Goal: Use online tool/utility: Utilize a website feature to perform a specific function

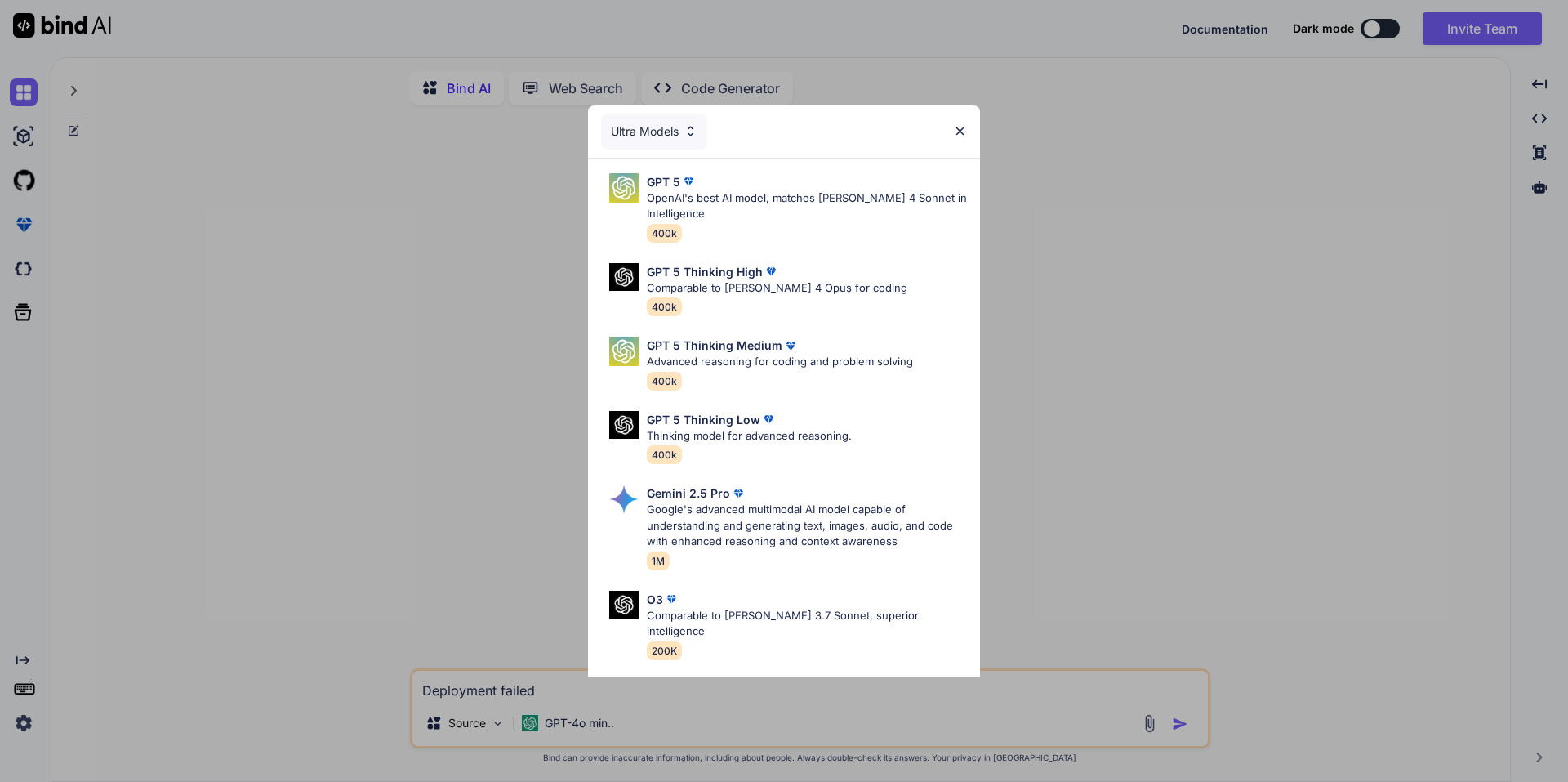
click at [962, 128] on img at bounding box center [960, 131] width 14 height 14
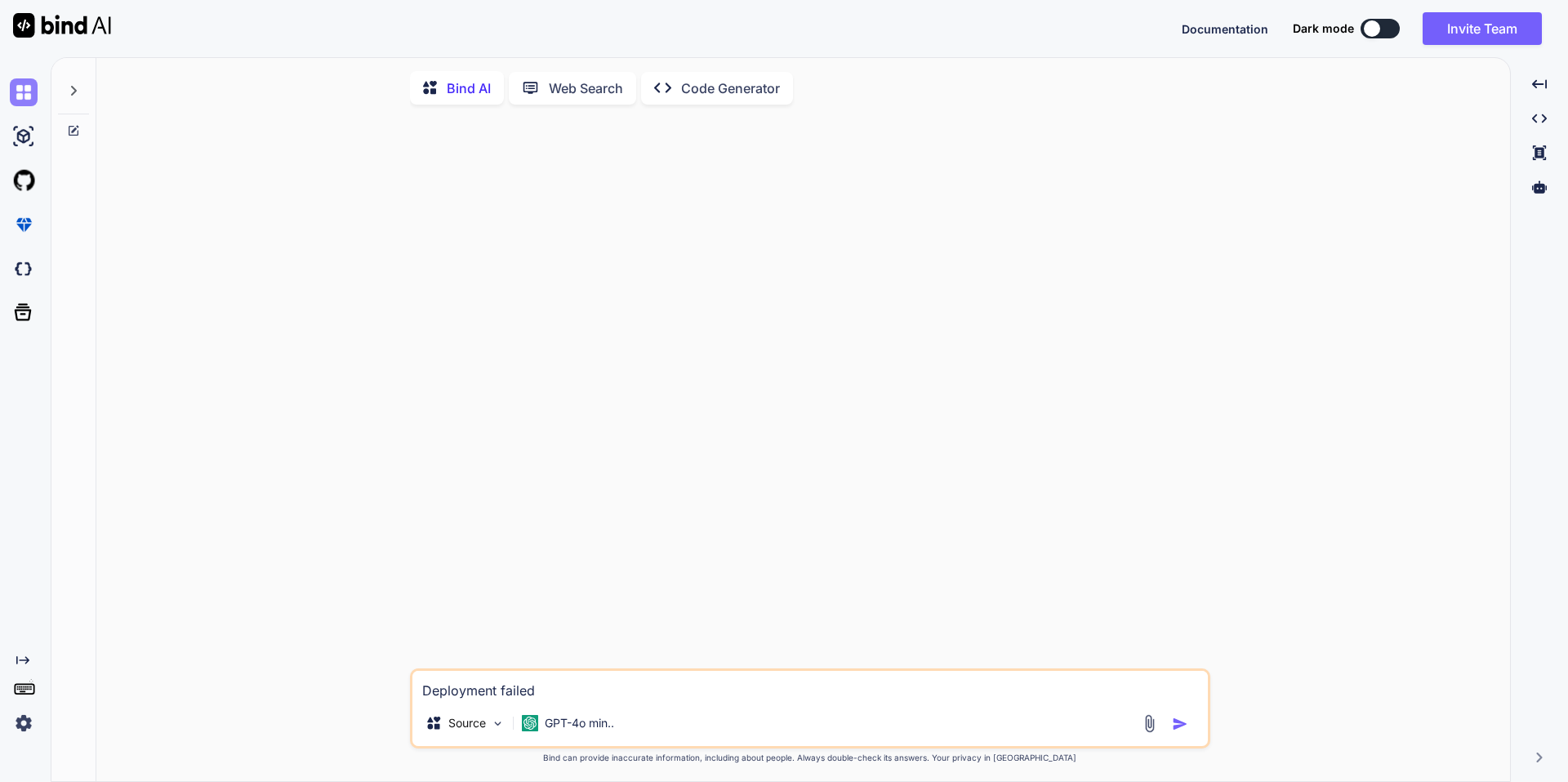
click at [29, 95] on img at bounding box center [24, 93] width 28 height 28
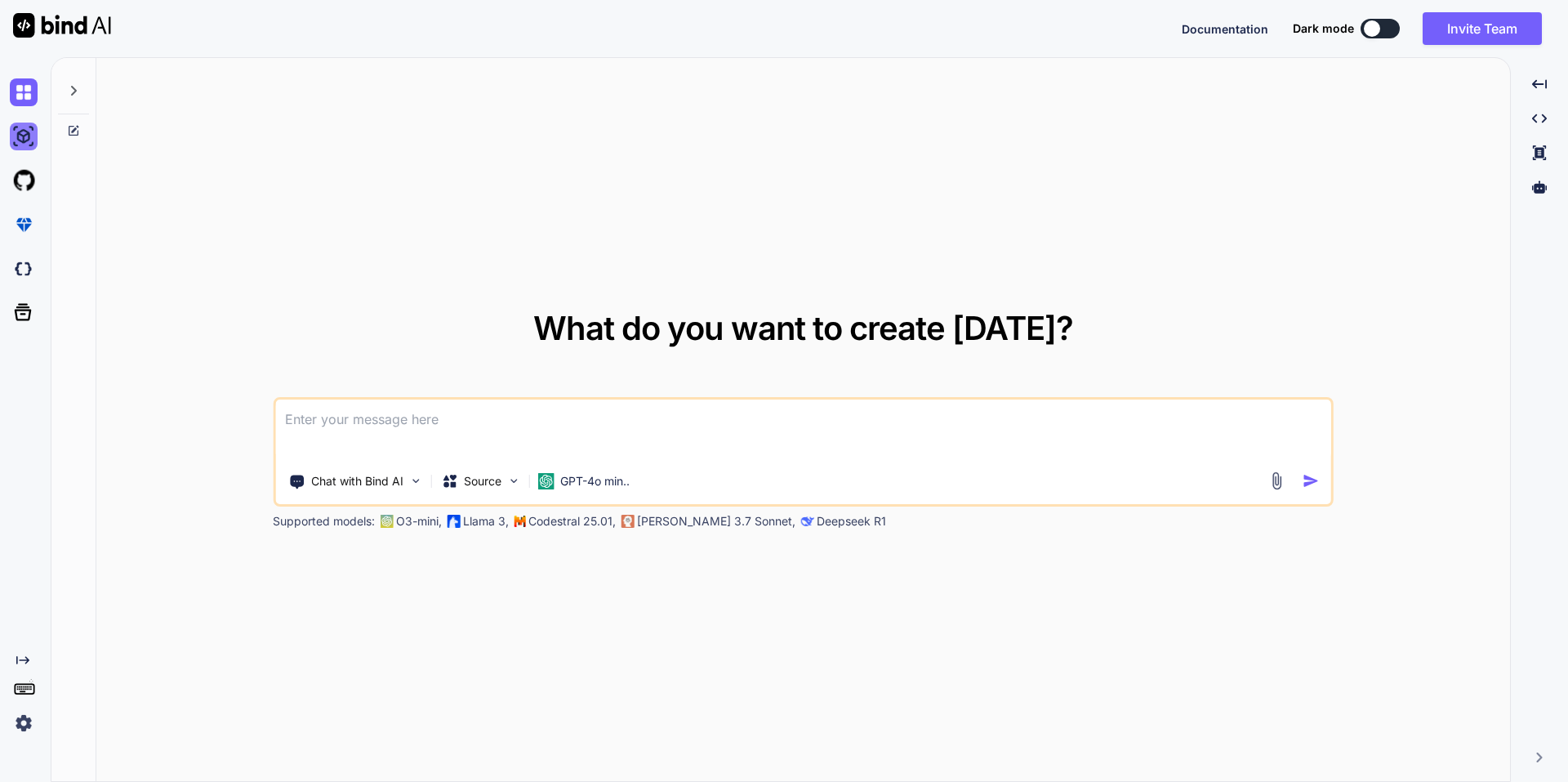
click at [25, 131] on img at bounding box center [24, 137] width 28 height 28
type textarea "x"
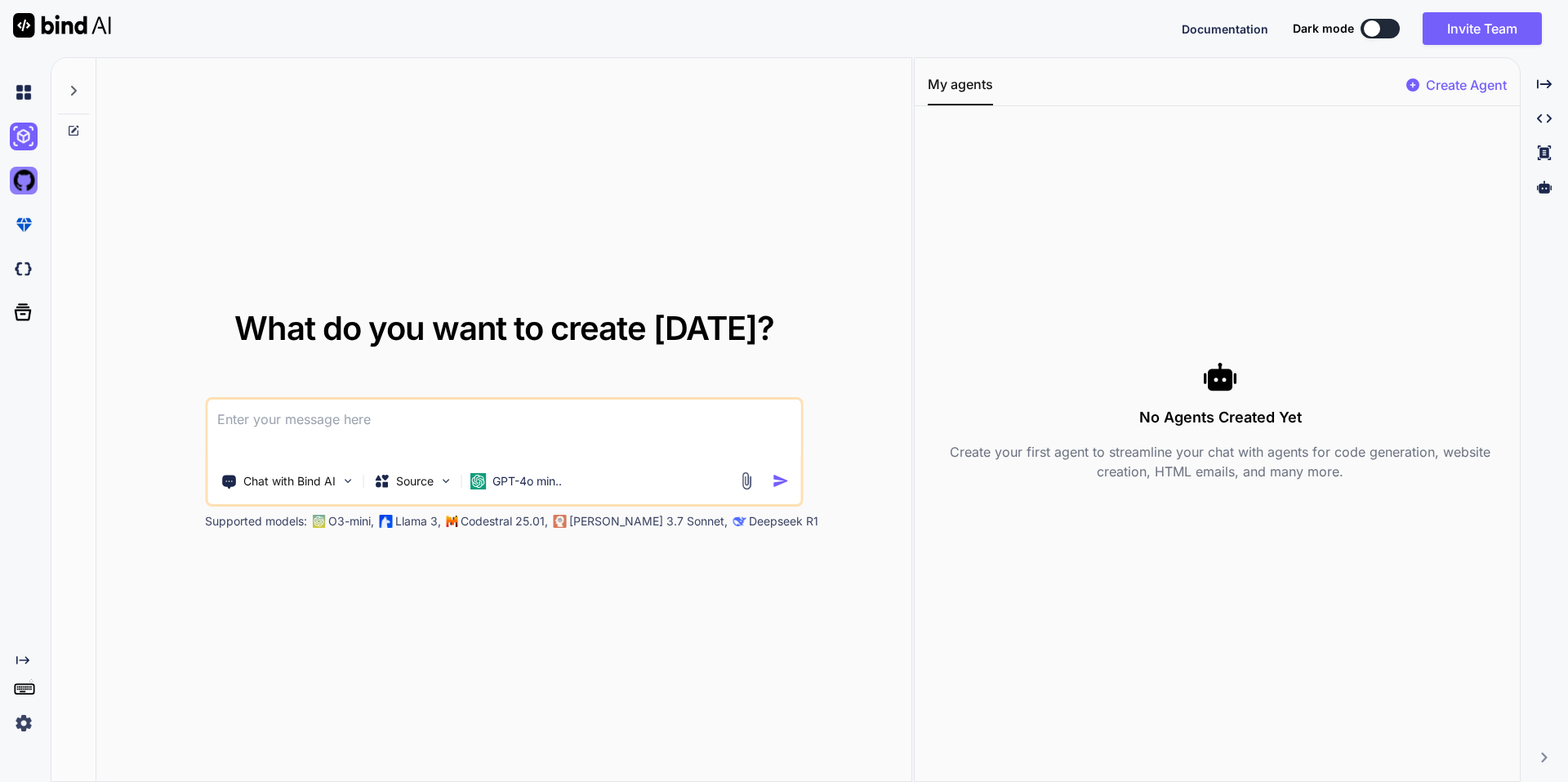
click at [22, 176] on img at bounding box center [24, 181] width 28 height 28
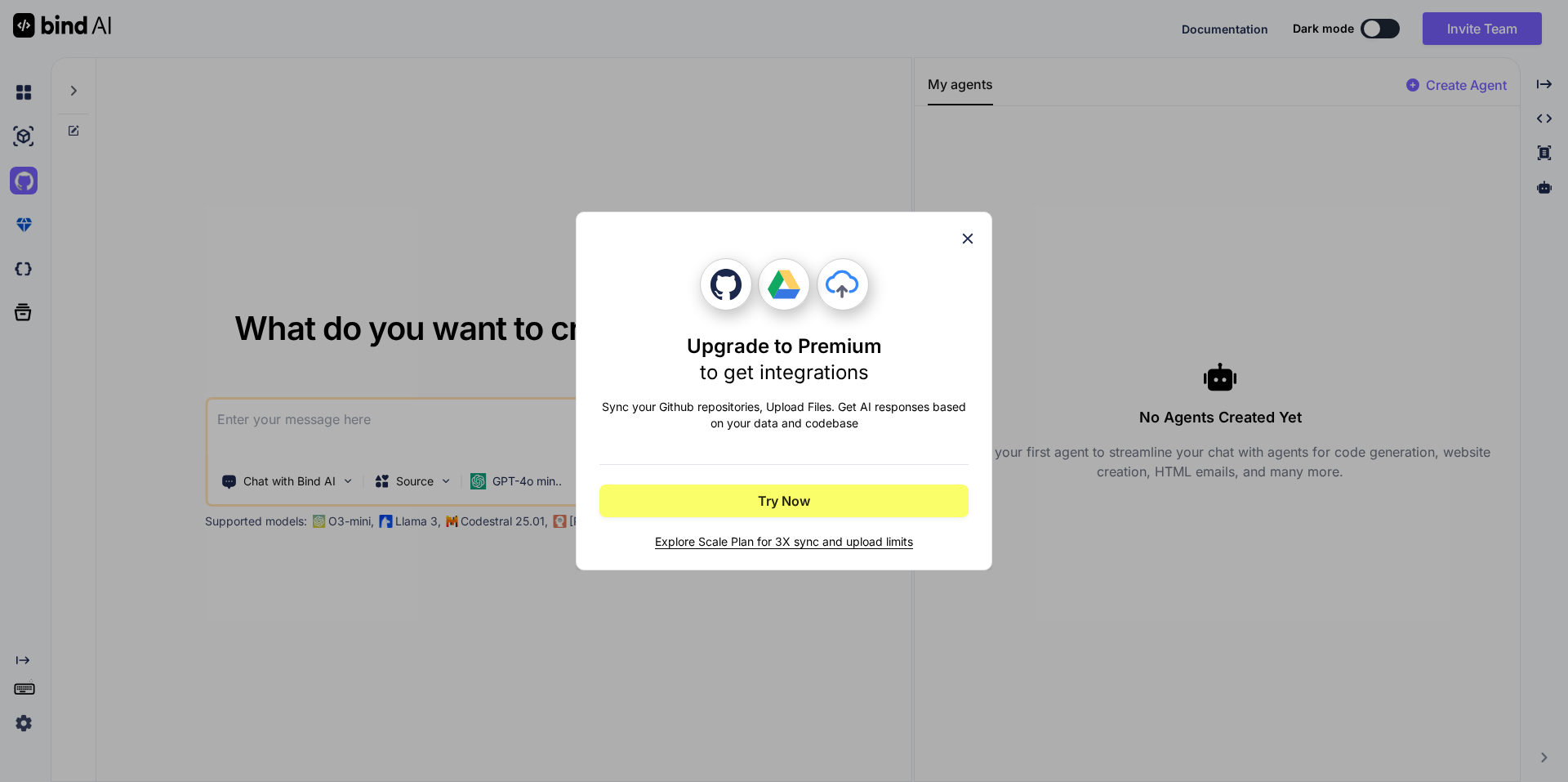
drag, startPoint x: 971, startPoint y: 236, endPoint x: 819, endPoint y: 185, distance: 160.3
click at [968, 236] on icon at bounding box center [967, 239] width 18 height 18
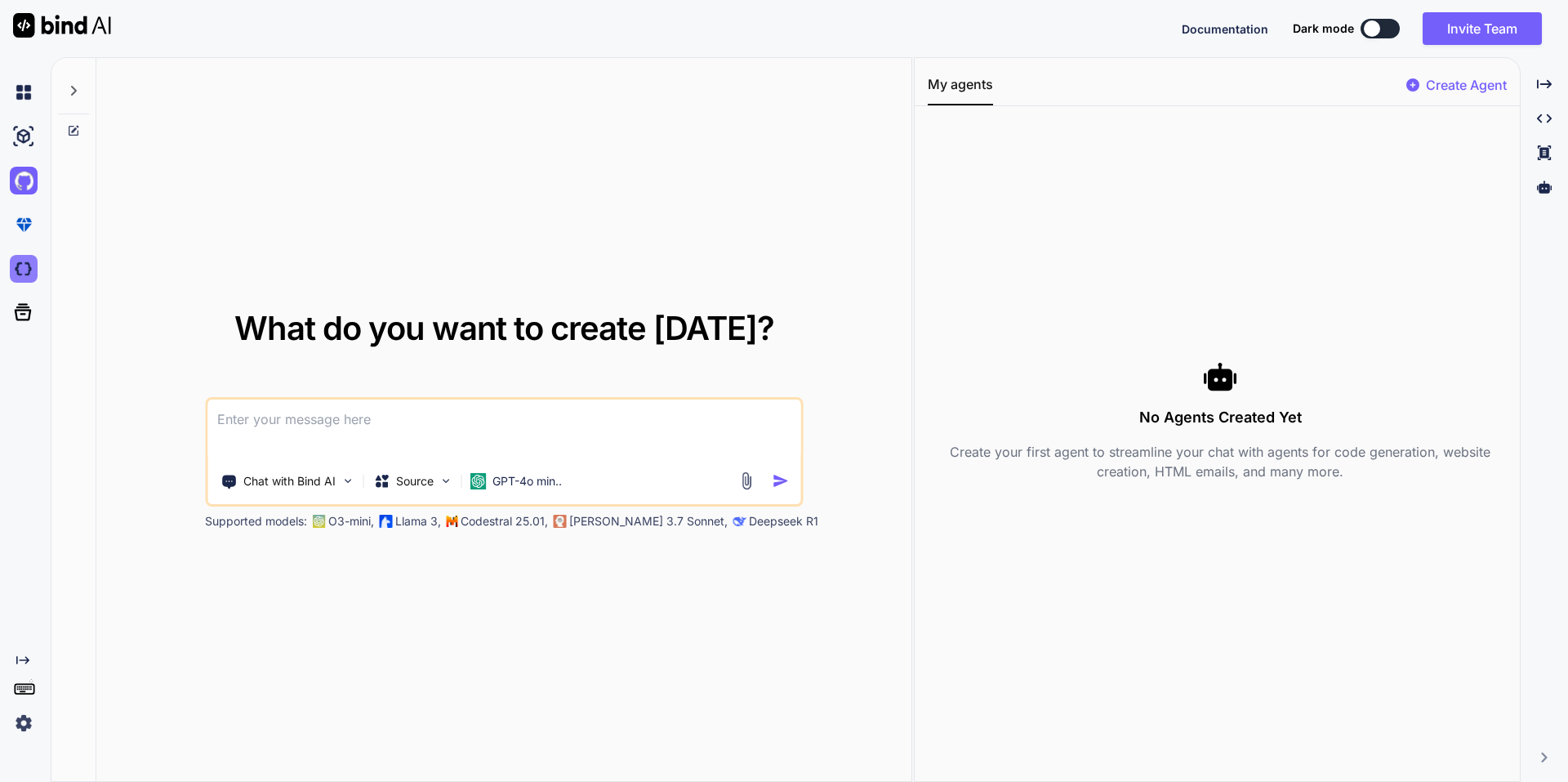
click at [27, 269] on img at bounding box center [24, 269] width 28 height 28
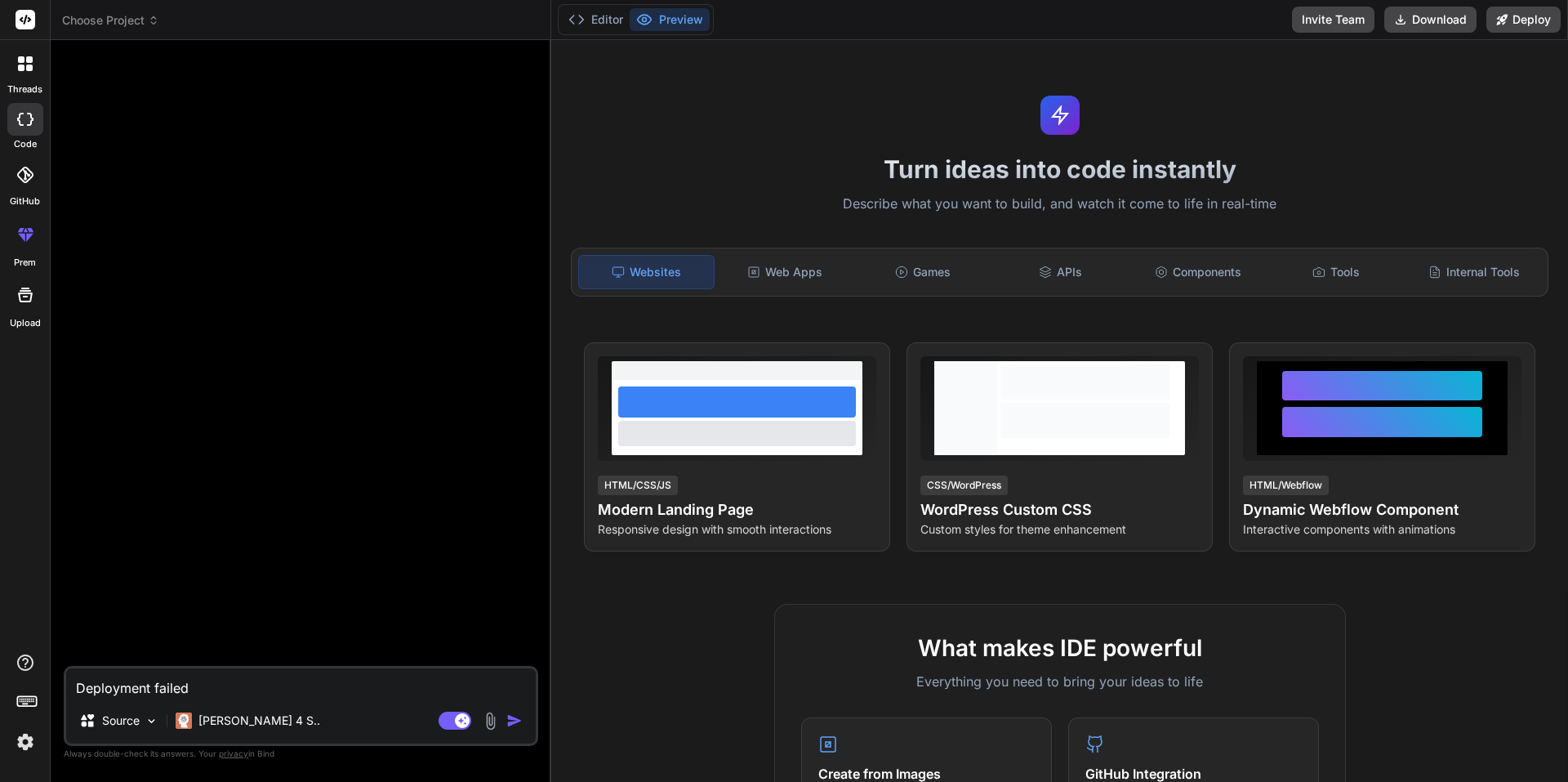
click at [27, 187] on div at bounding box center [25, 175] width 36 height 36
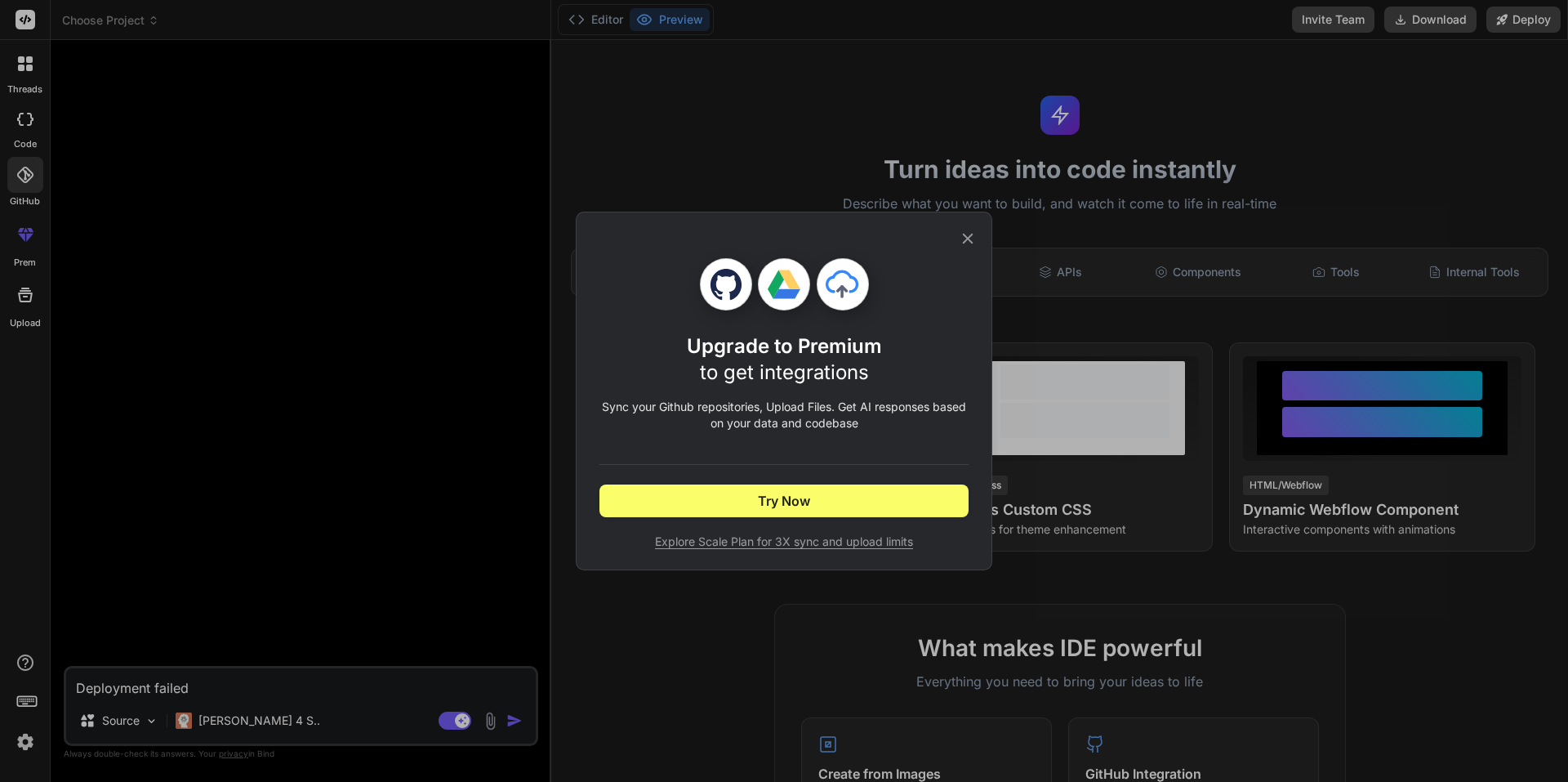
click at [970, 231] on icon at bounding box center [967, 239] width 18 height 18
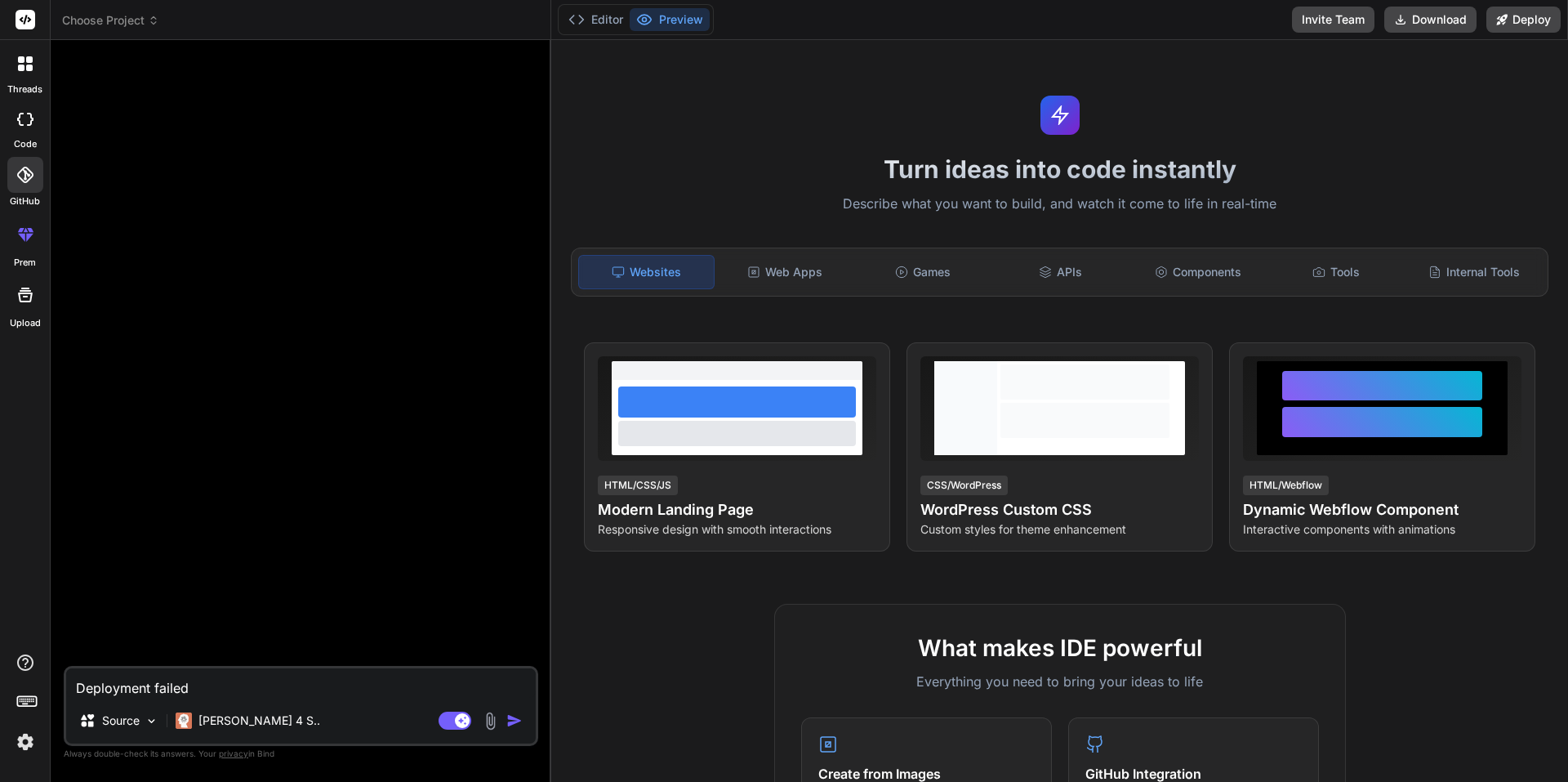
click at [25, 742] on img at bounding box center [25, 742] width 28 height 28
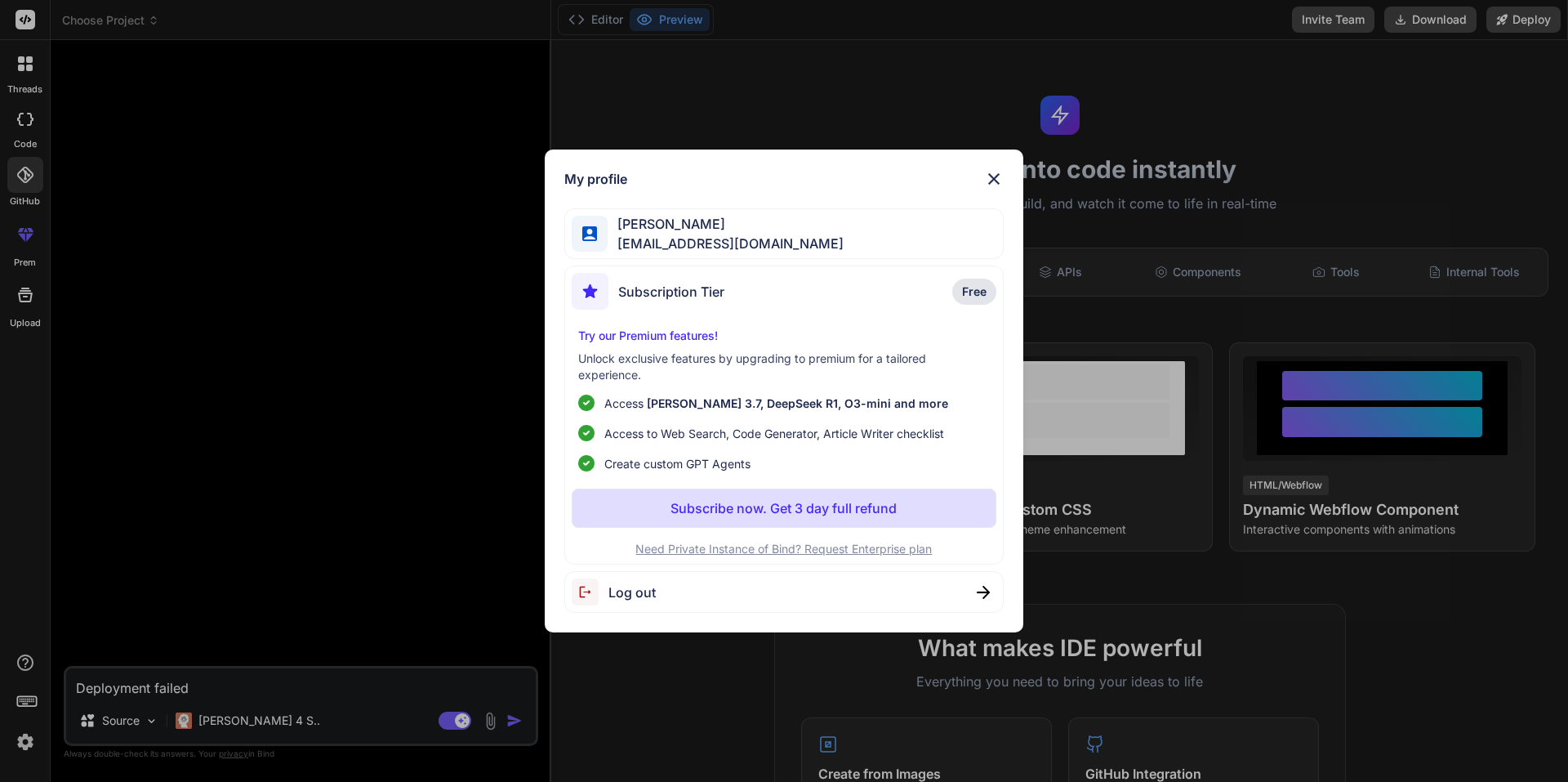
click at [633, 595] on span "Log out" at bounding box center [631, 592] width 47 height 20
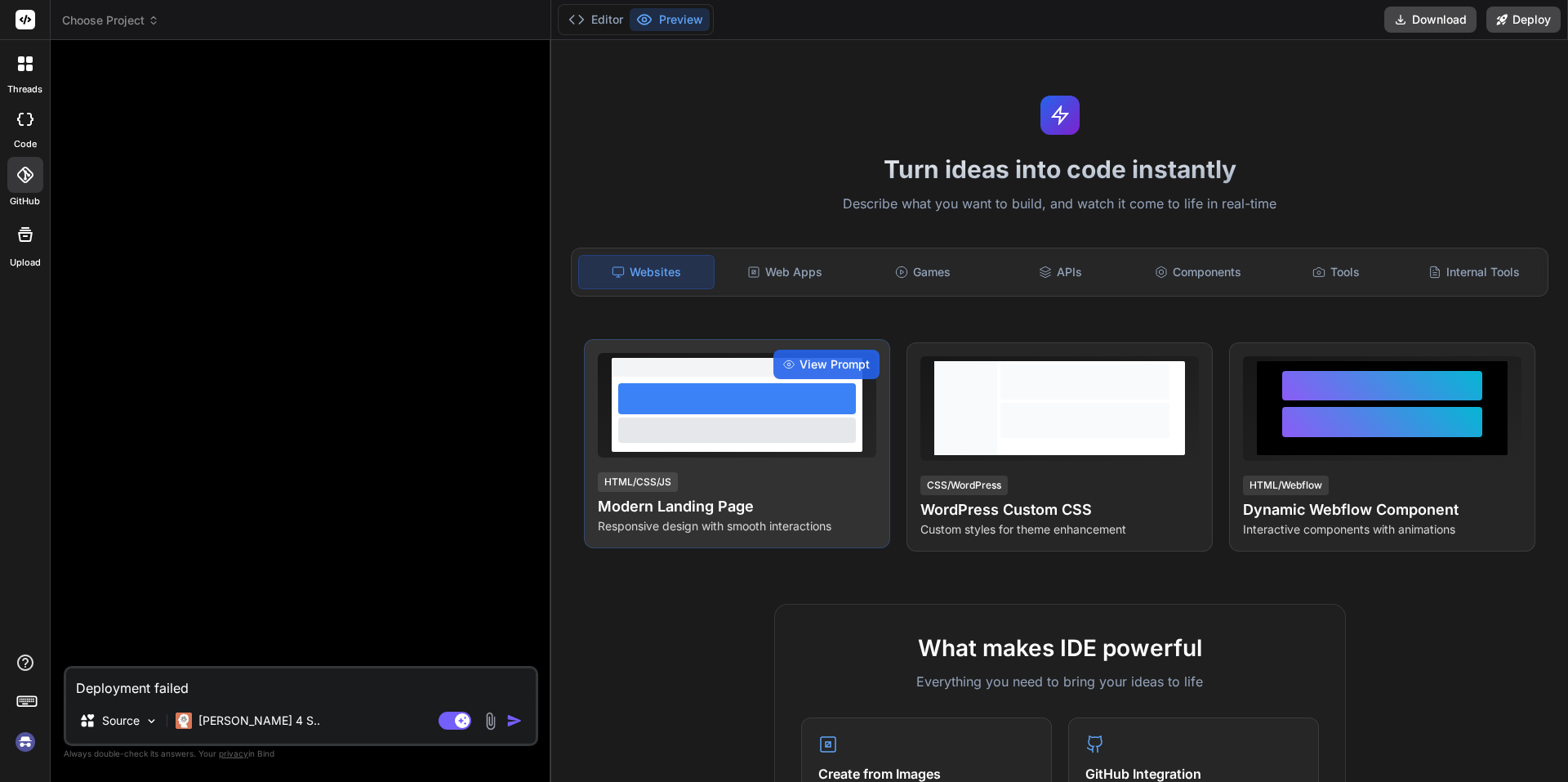
type textarea "x"
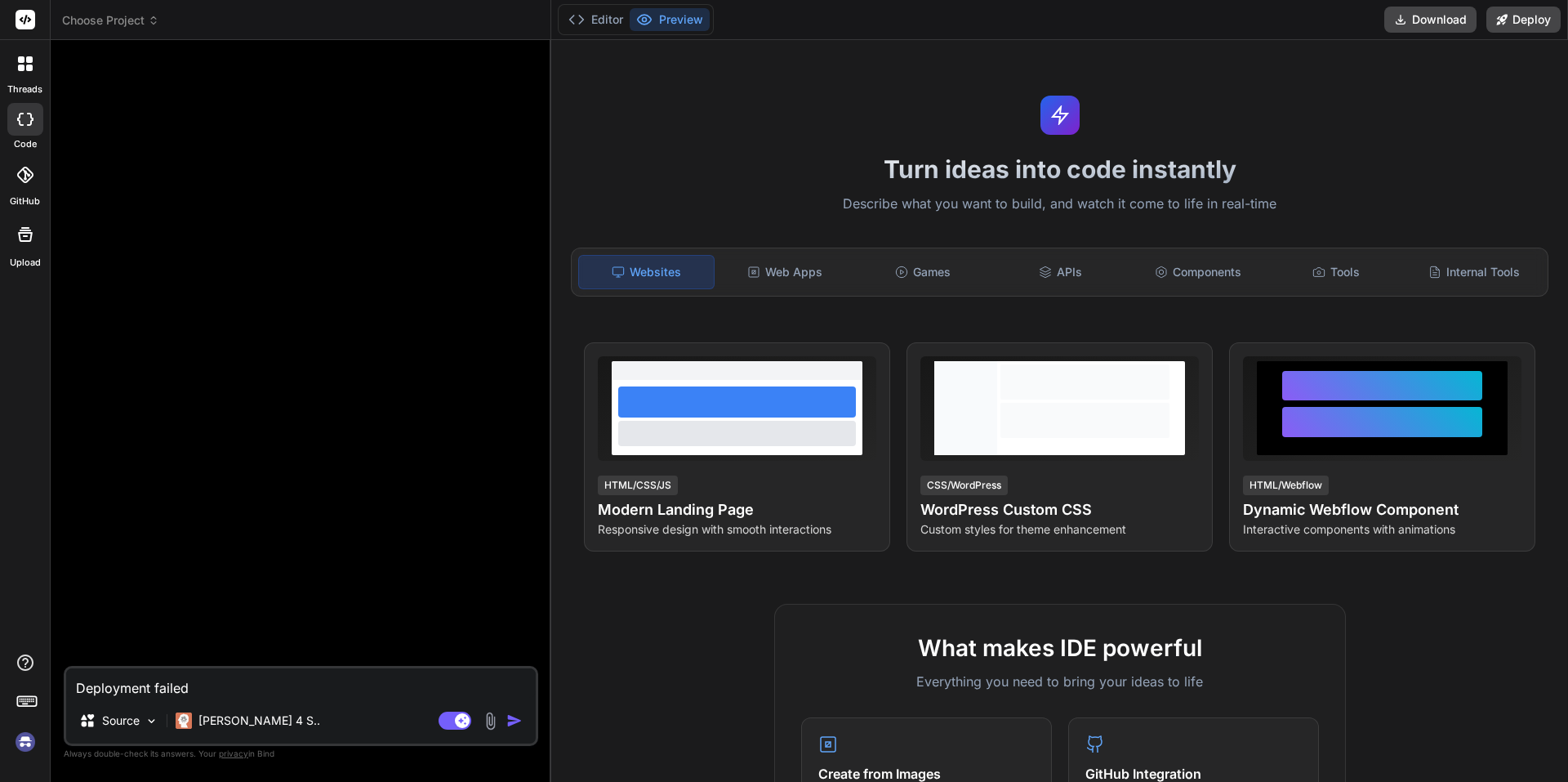
click at [25, 747] on img at bounding box center [25, 742] width 28 height 28
click at [596, 19] on button "Editor" at bounding box center [596, 19] width 68 height 23
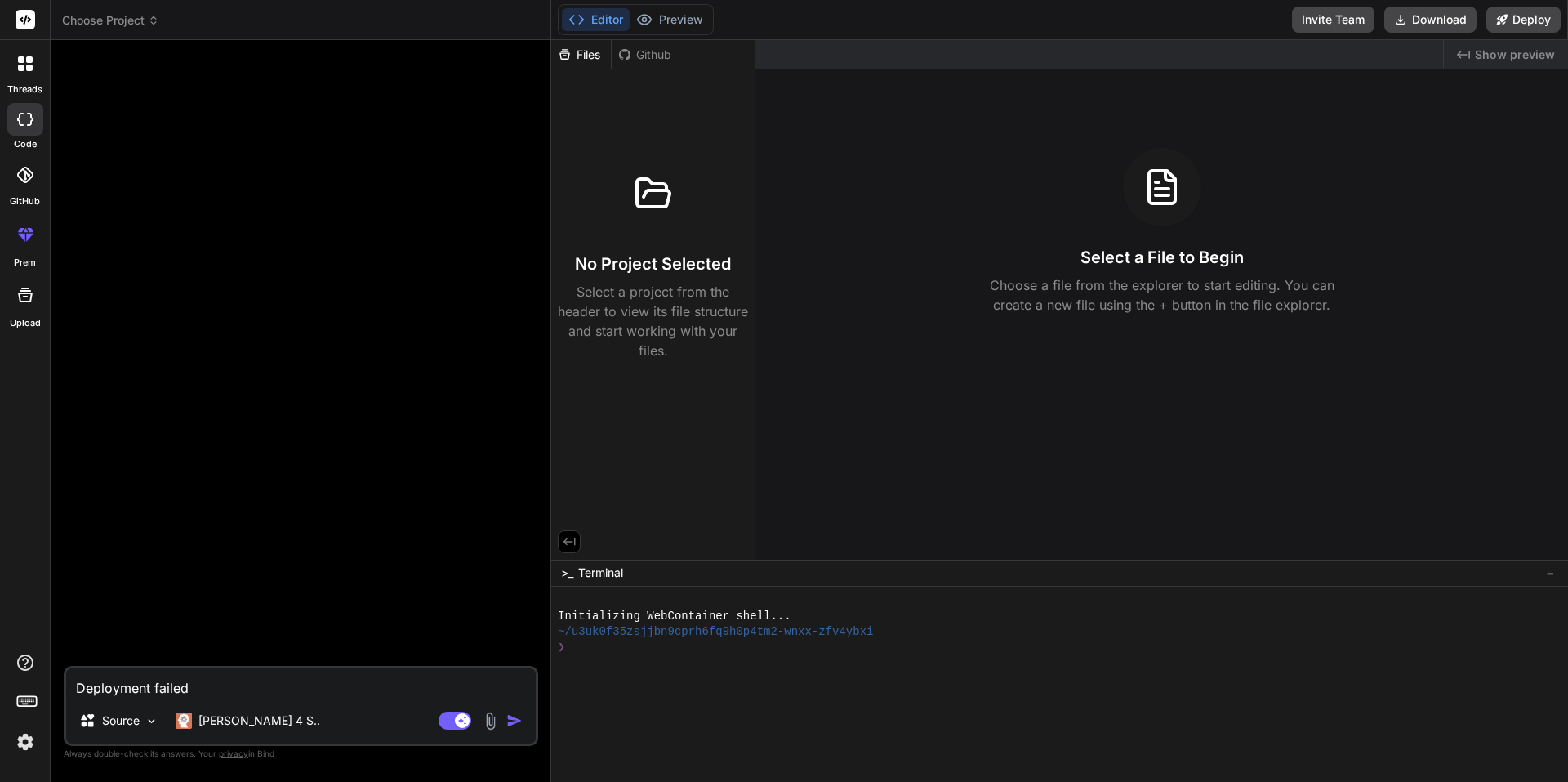
click at [32, 79] on div at bounding box center [25, 64] width 34 height 34
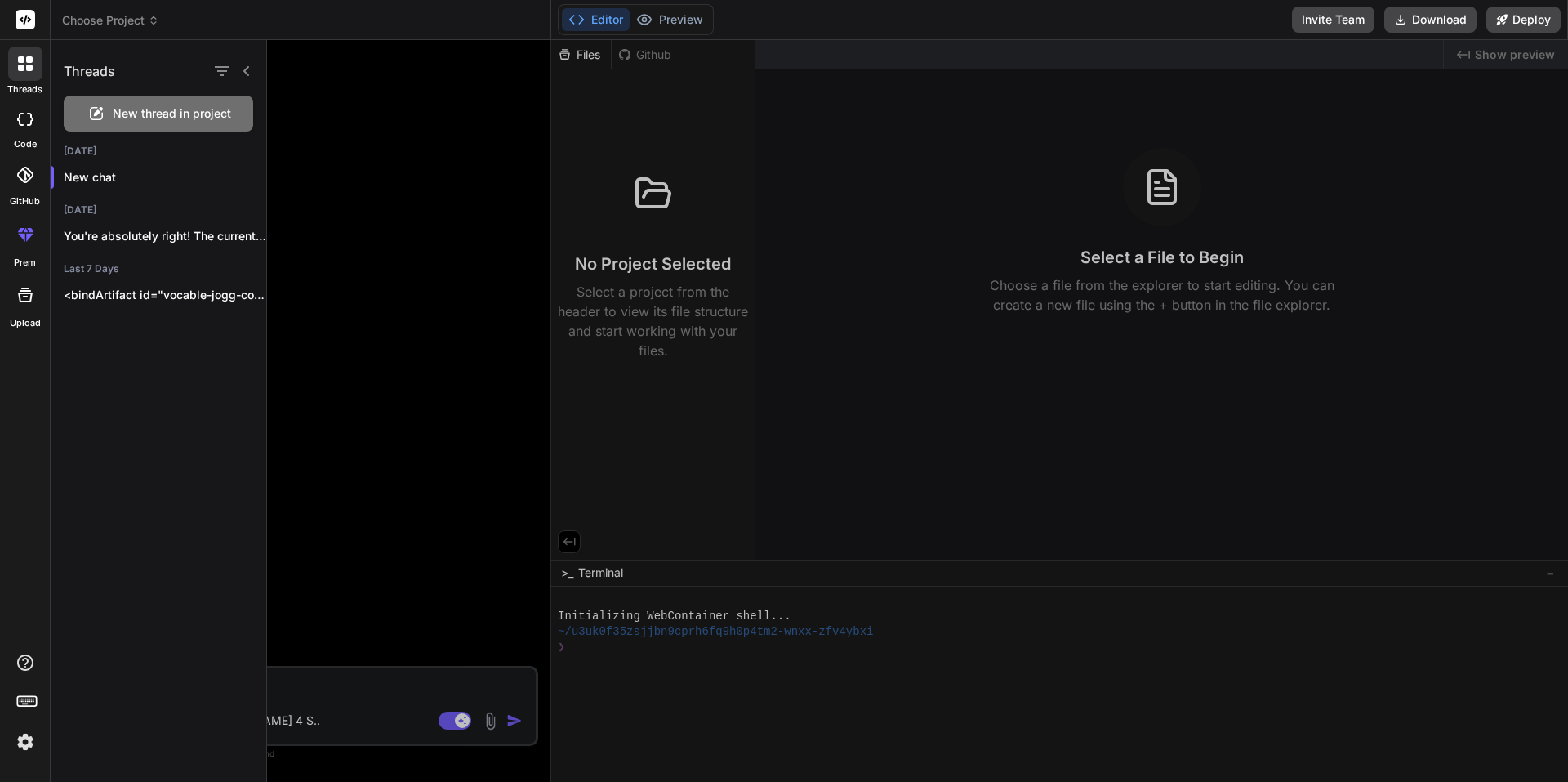
click at [118, 110] on span "New thread in project" at bounding box center [172, 114] width 119 height 16
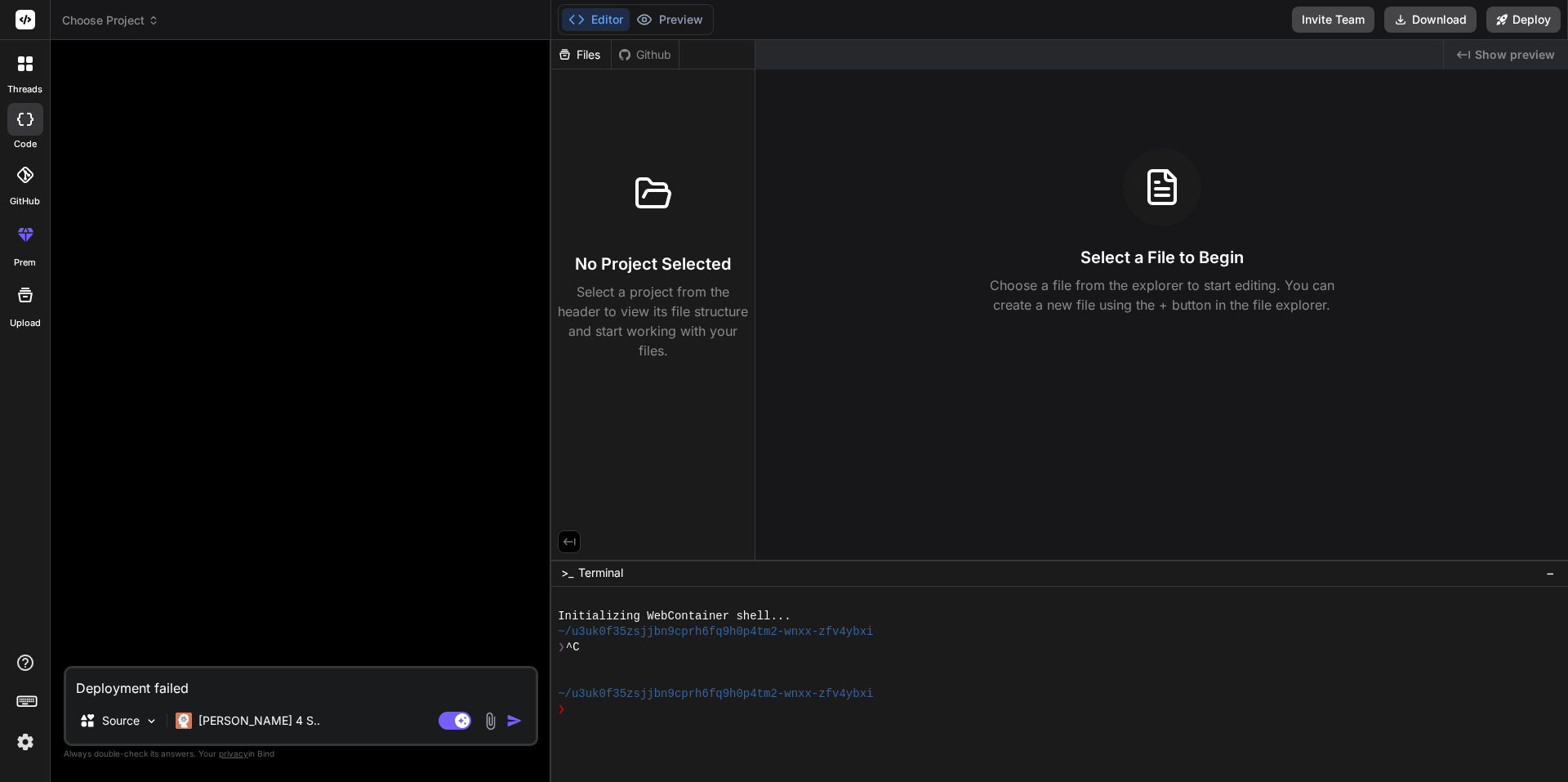
click at [25, 119] on icon at bounding box center [25, 119] width 16 height 13
click at [96, 20] on span "Choose Project" at bounding box center [110, 20] width 97 height 16
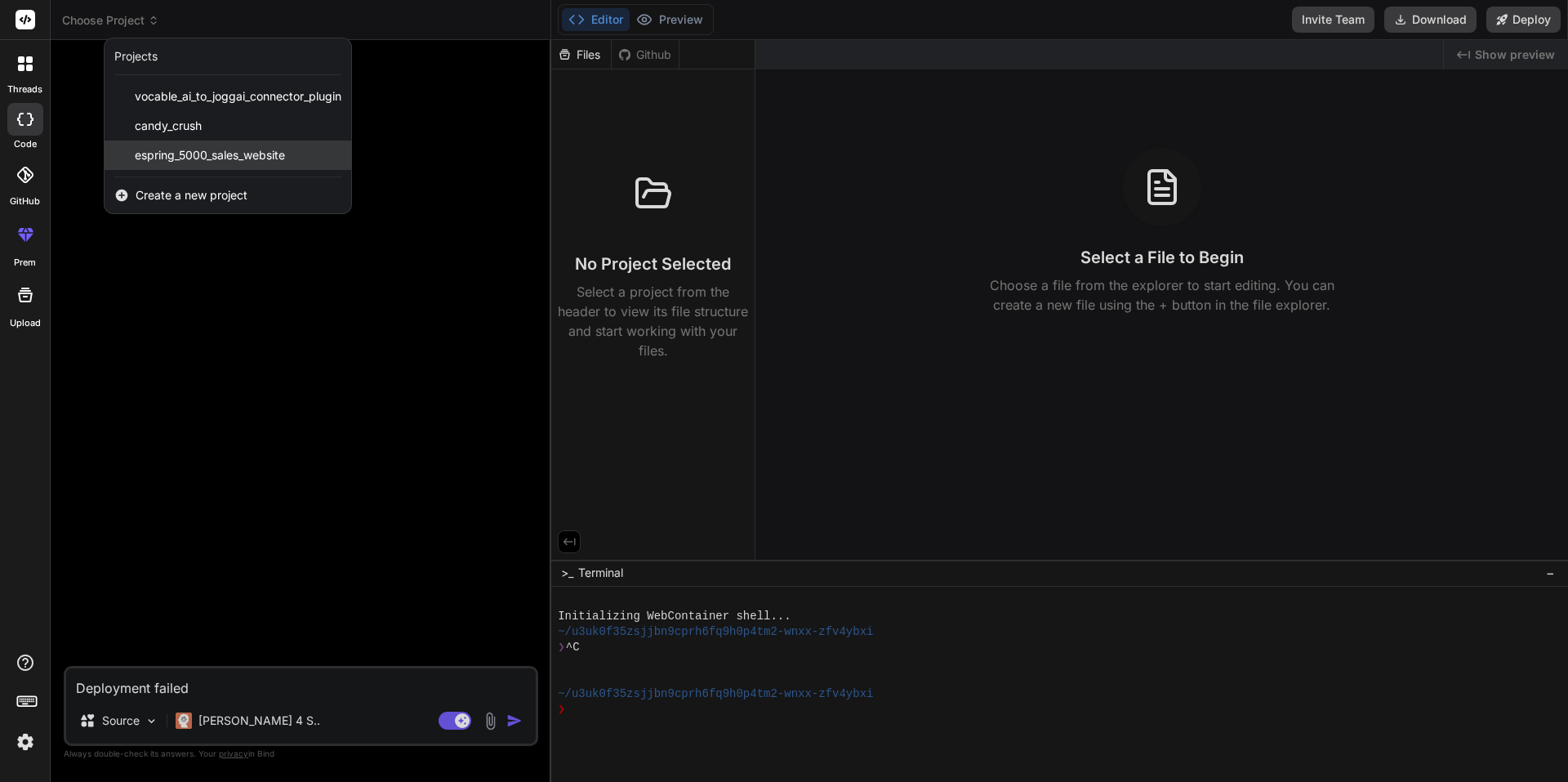
click at [207, 155] on span "espring_5000_sales_website" at bounding box center [210, 155] width 151 height 16
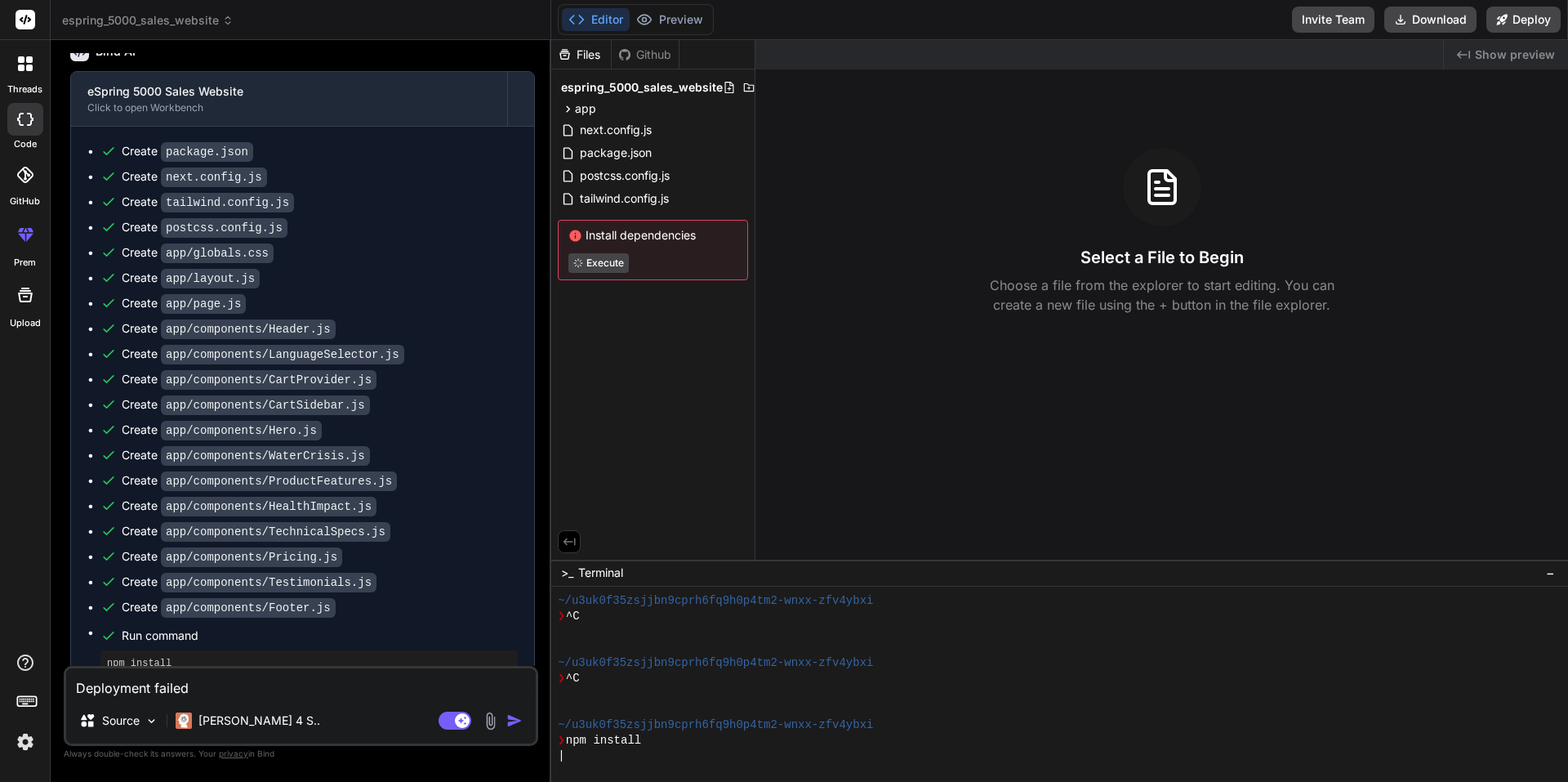
scroll to position [1023, 0]
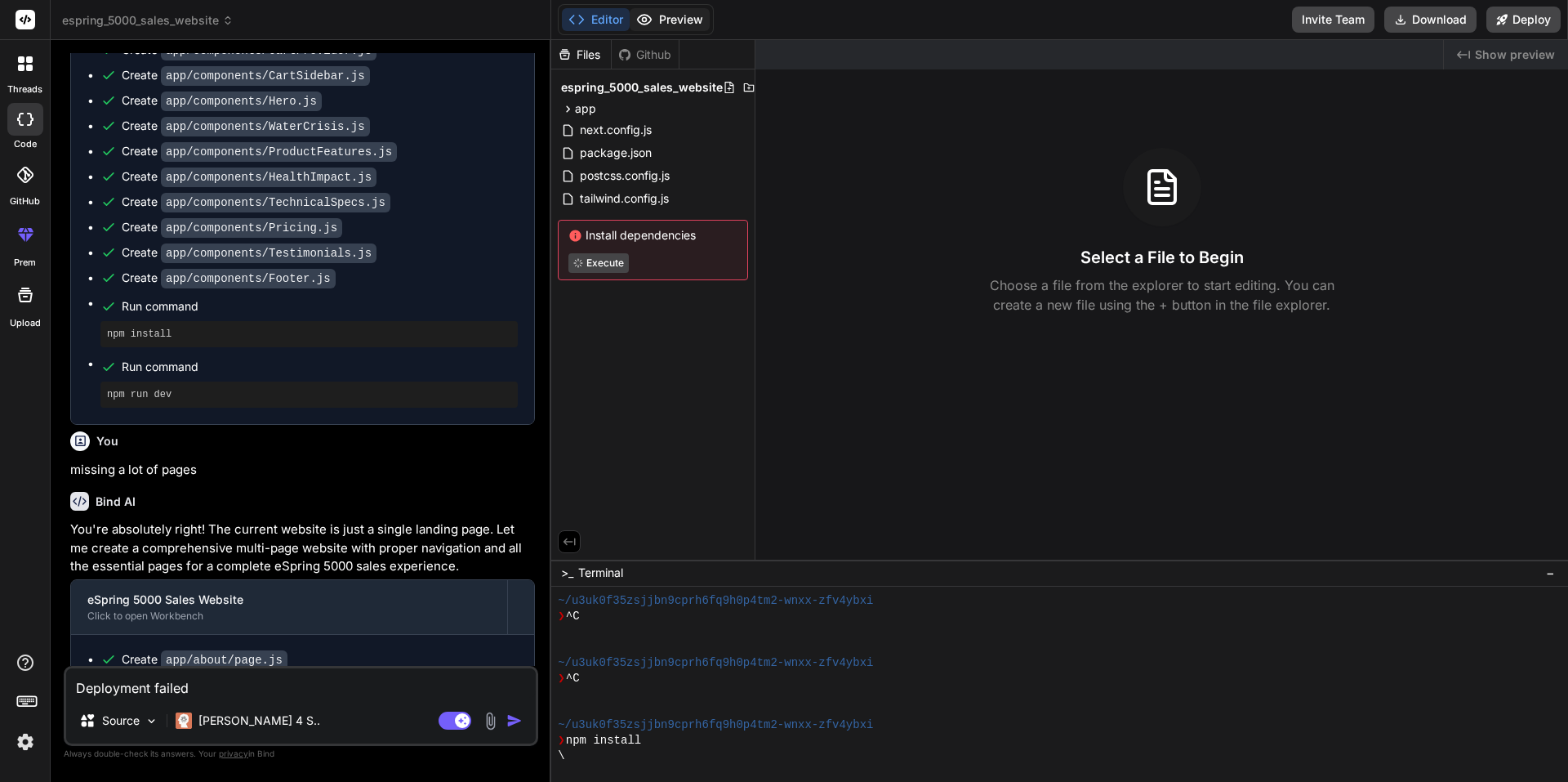
click at [668, 20] on button "Preview" at bounding box center [670, 19] width 80 height 23
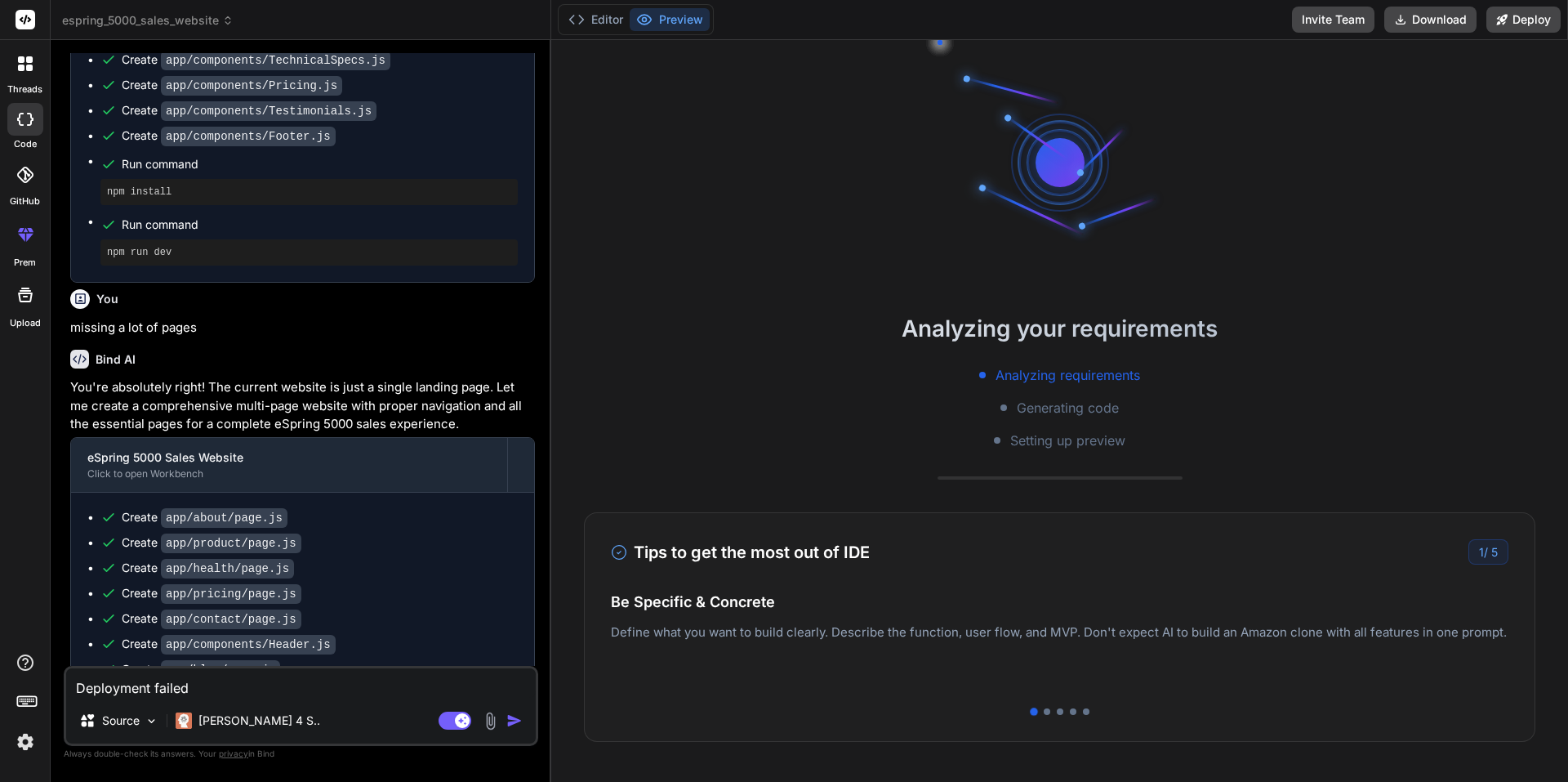
scroll to position [1161, 0]
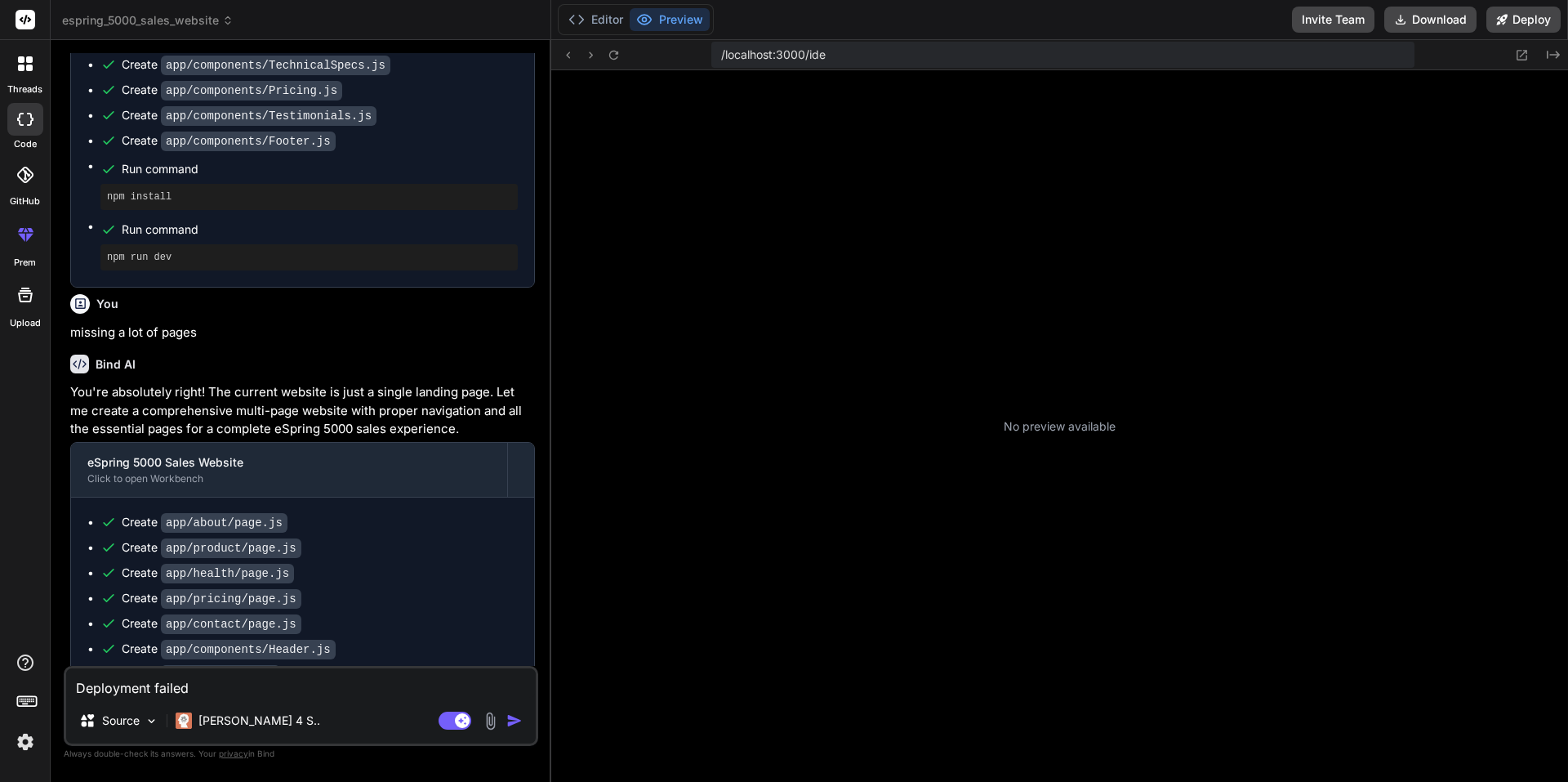
type textarea "x"
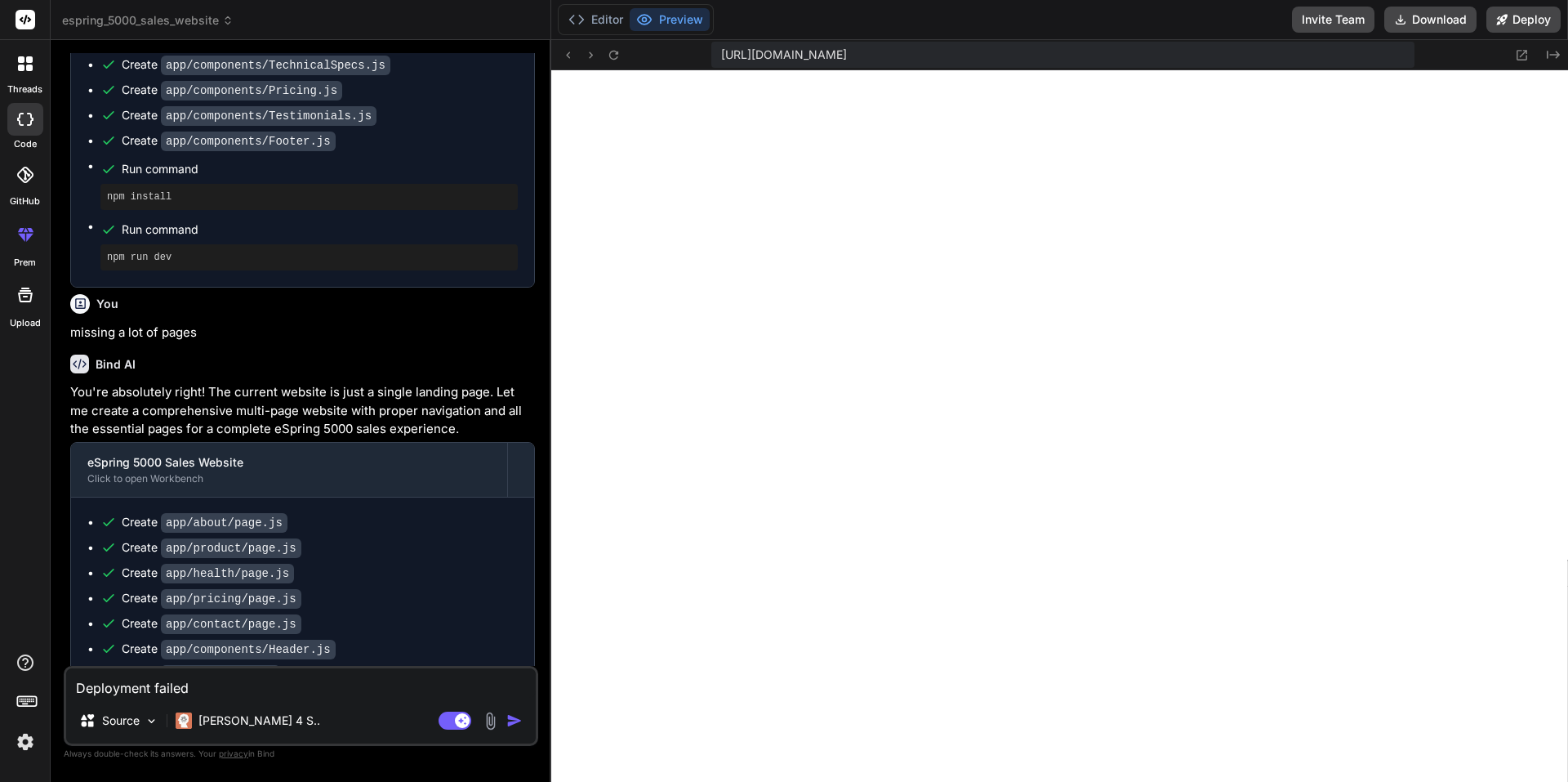
scroll to position [605, 0]
click at [615, 57] on icon at bounding box center [614, 55] width 14 height 14
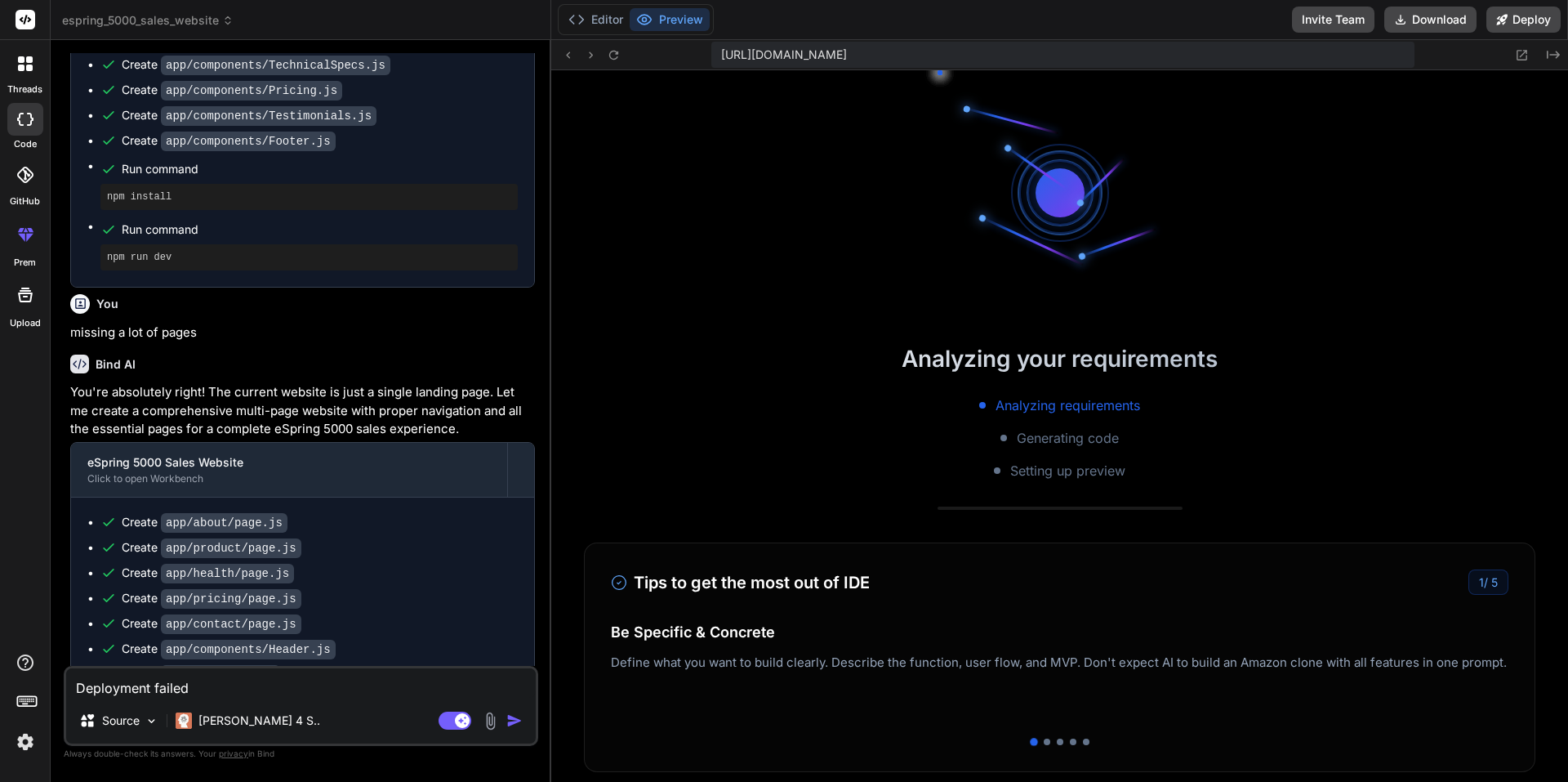
scroll to position [621, 0]
click at [34, 738] on img at bounding box center [25, 742] width 28 height 28
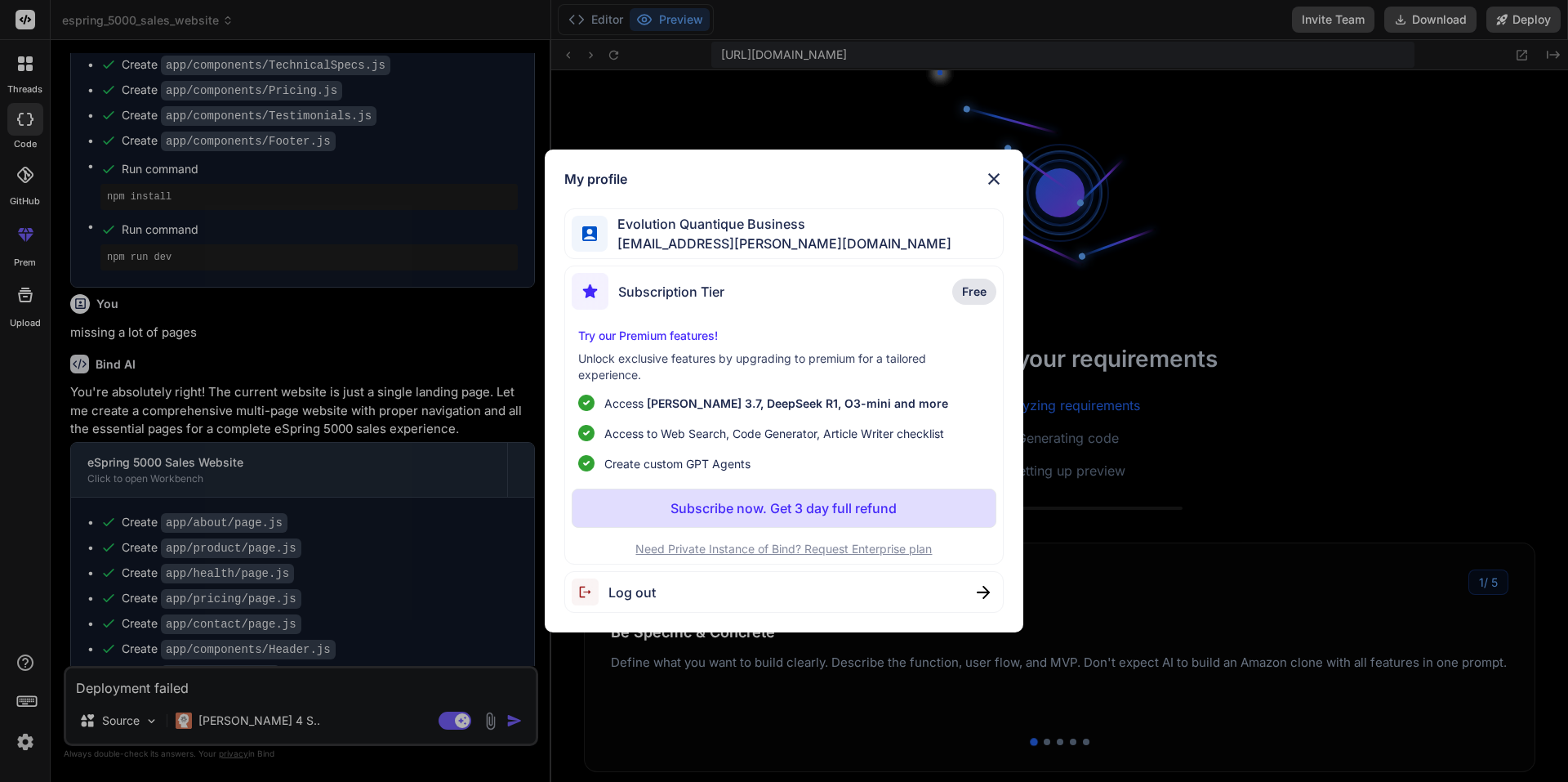
scroll to position [714, 0]
click at [623, 593] on span "Log out" at bounding box center [631, 592] width 47 height 20
drag, startPoint x: 994, startPoint y: 179, endPoint x: 939, endPoint y: 164, distance: 57.0
click at [993, 179] on img at bounding box center [994, 179] width 20 height 20
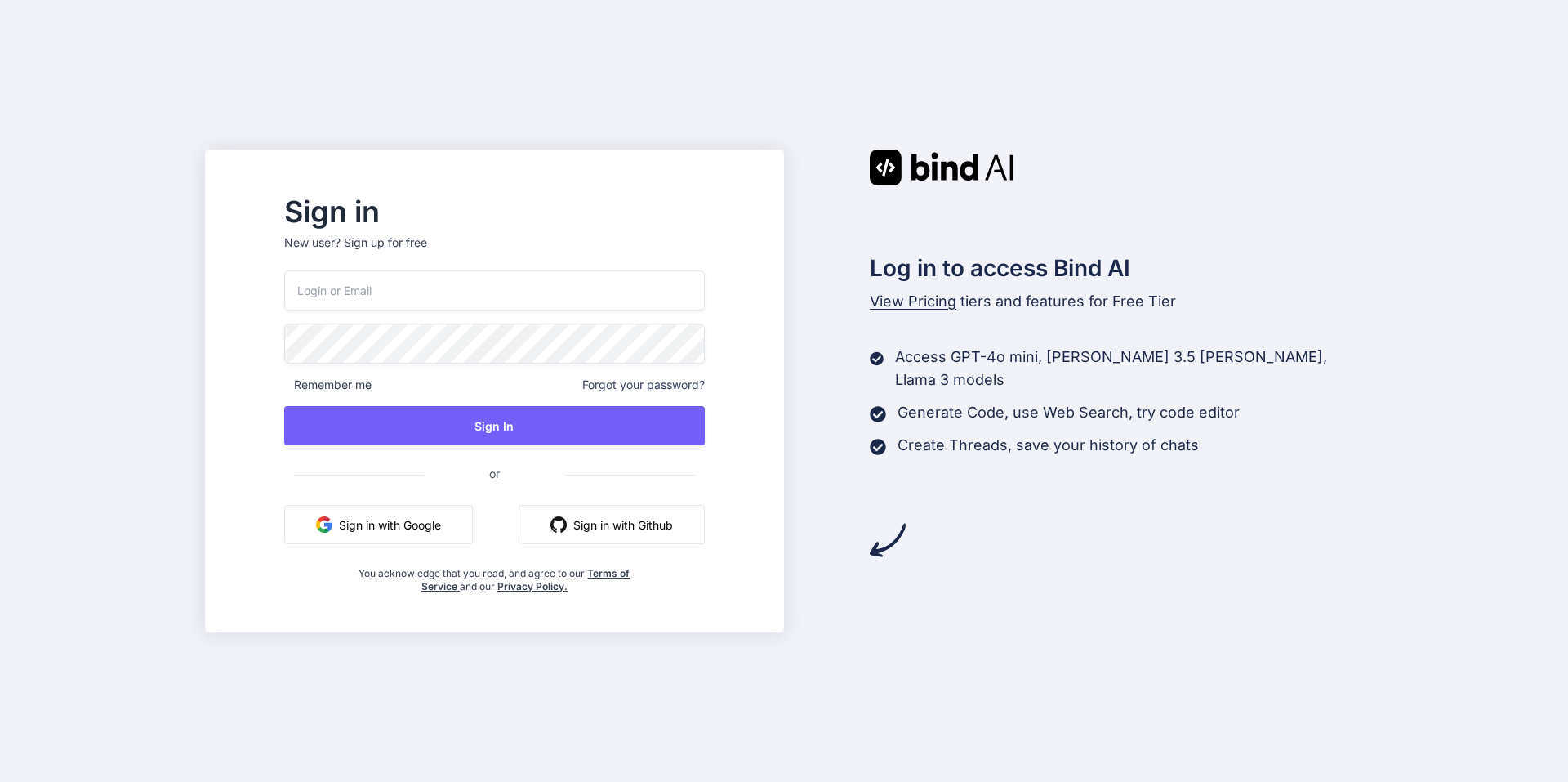
type input "[EMAIL_ADDRESS][DOMAIN_NAME]"
click at [427, 533] on button "Sign in with Google" at bounding box center [378, 524] width 189 height 39
click at [456, 529] on button "Sign in with Google" at bounding box center [378, 524] width 189 height 39
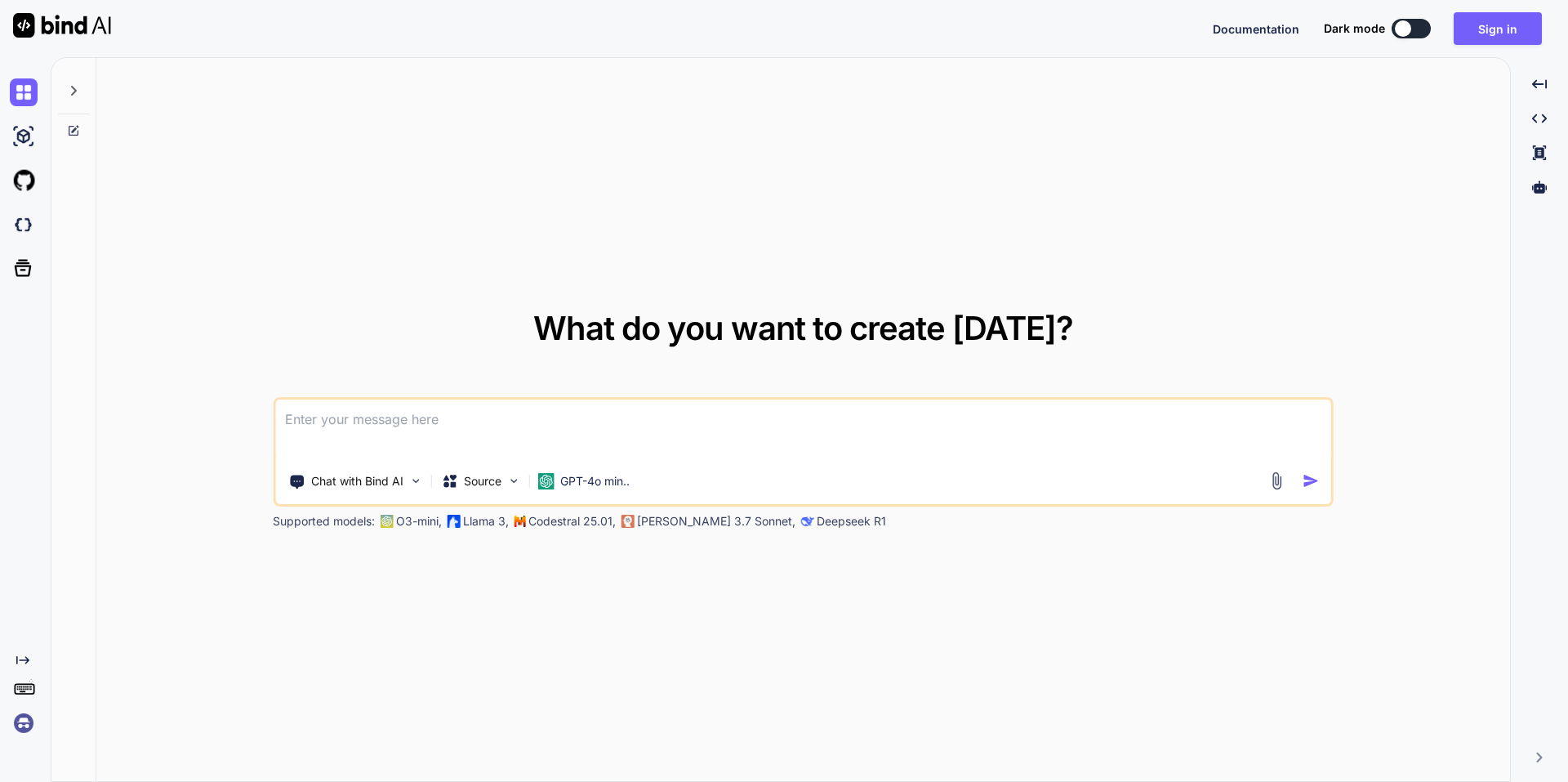
click at [56, 34] on img at bounding box center [62, 25] width 98 height 25
type textarea "x"
click at [1543, 755] on icon "Created with Pixso." at bounding box center [1539, 757] width 10 height 10
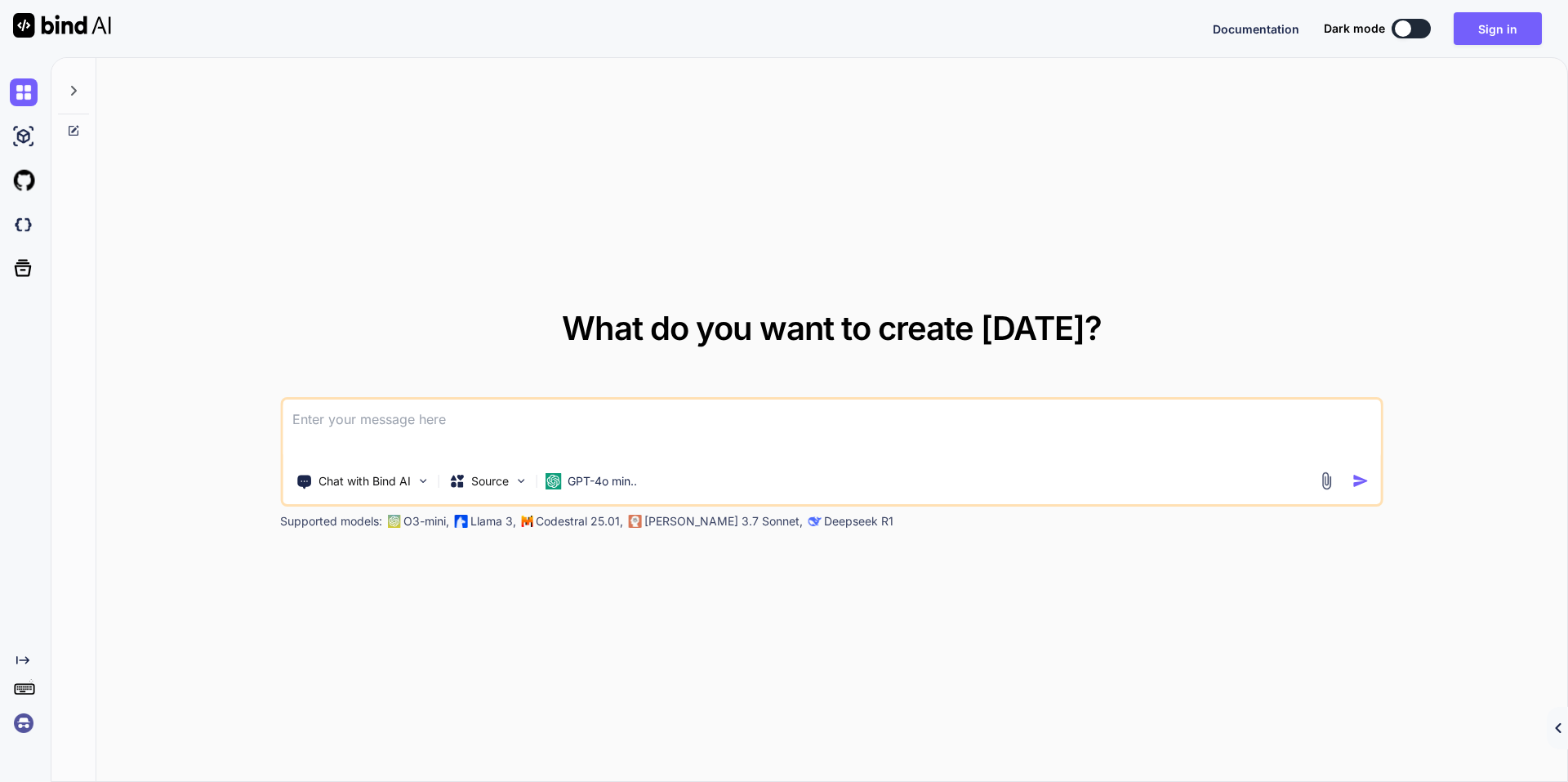
click at [1543, 755] on div "What do you want to create today? Chat with Bind AI Source GPT-4o min.. Support…" at bounding box center [831, 420] width 1470 height 725
click at [1276, 34] on span "Documentation" at bounding box center [1256, 29] width 87 height 14
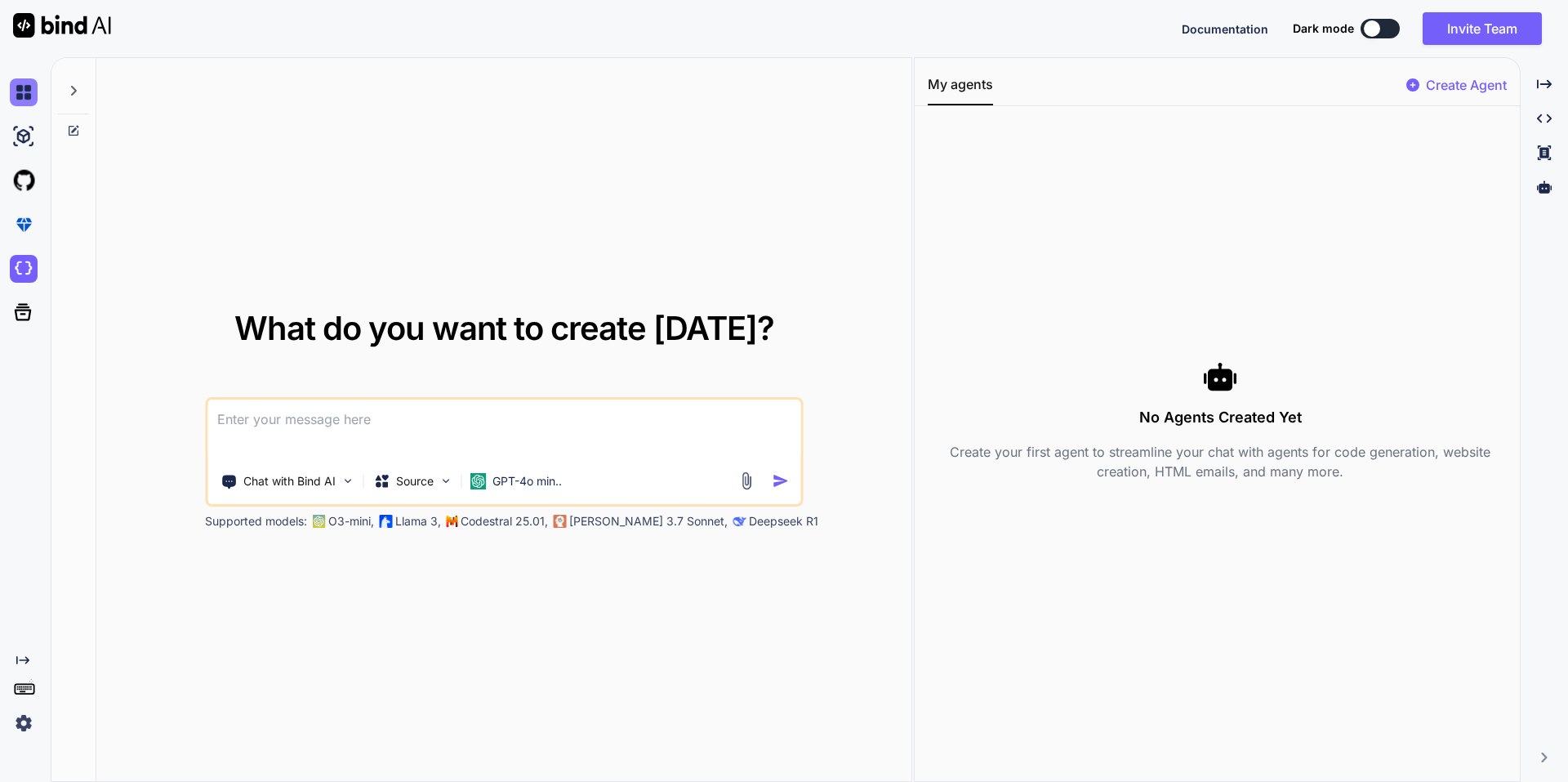
click at [25, 101] on img at bounding box center [24, 93] width 28 height 28
type textarea "x"
click at [28, 142] on img at bounding box center [24, 137] width 28 height 28
click at [33, 91] on img at bounding box center [24, 93] width 28 height 28
click at [25, 731] on img at bounding box center [24, 723] width 28 height 28
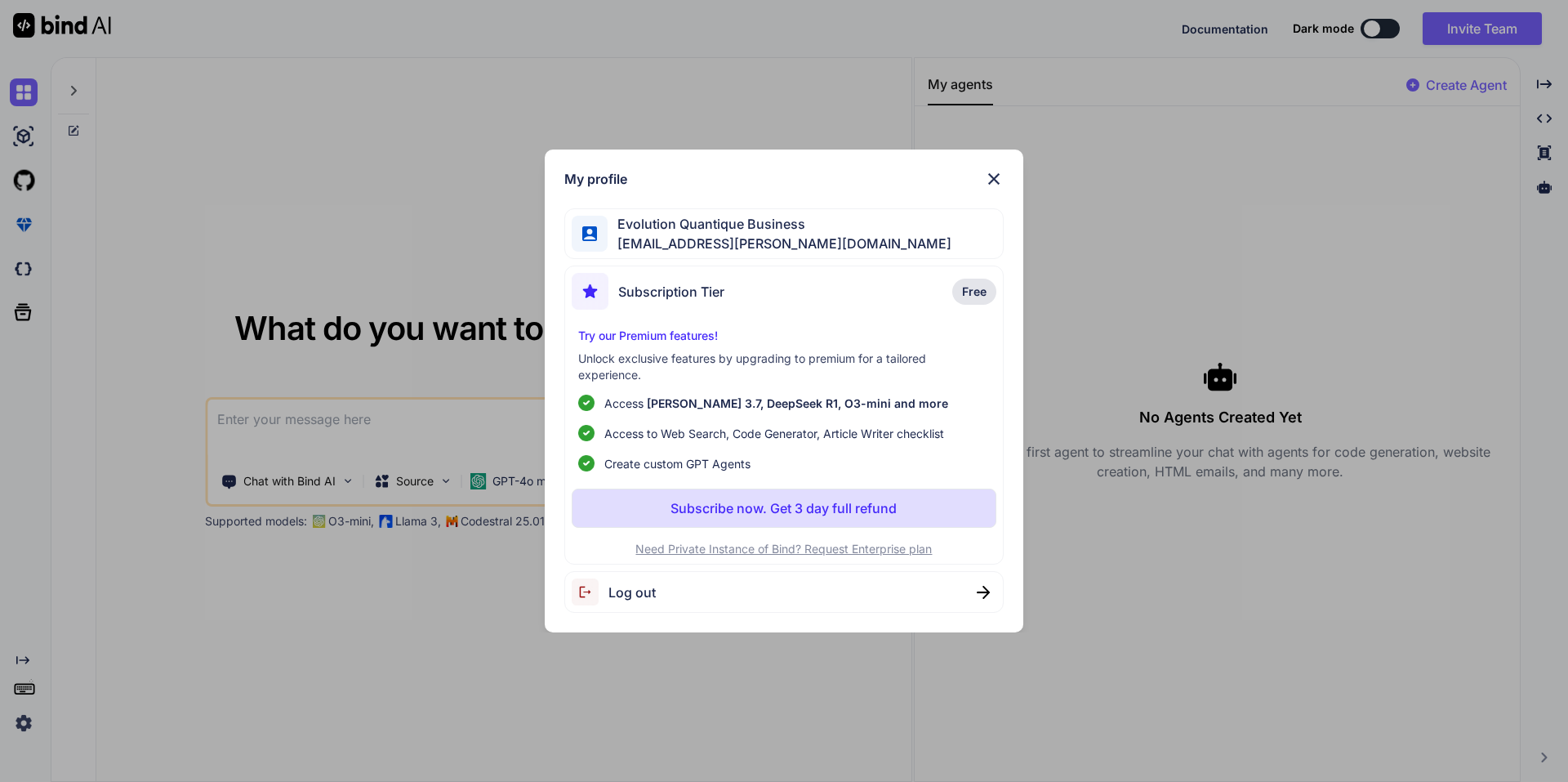
click at [90, 294] on div "My profile Evolution Quantique Business jeanfrederic.loiseau@gmail.com Subscrip…" at bounding box center [784, 391] width 1568 height 782
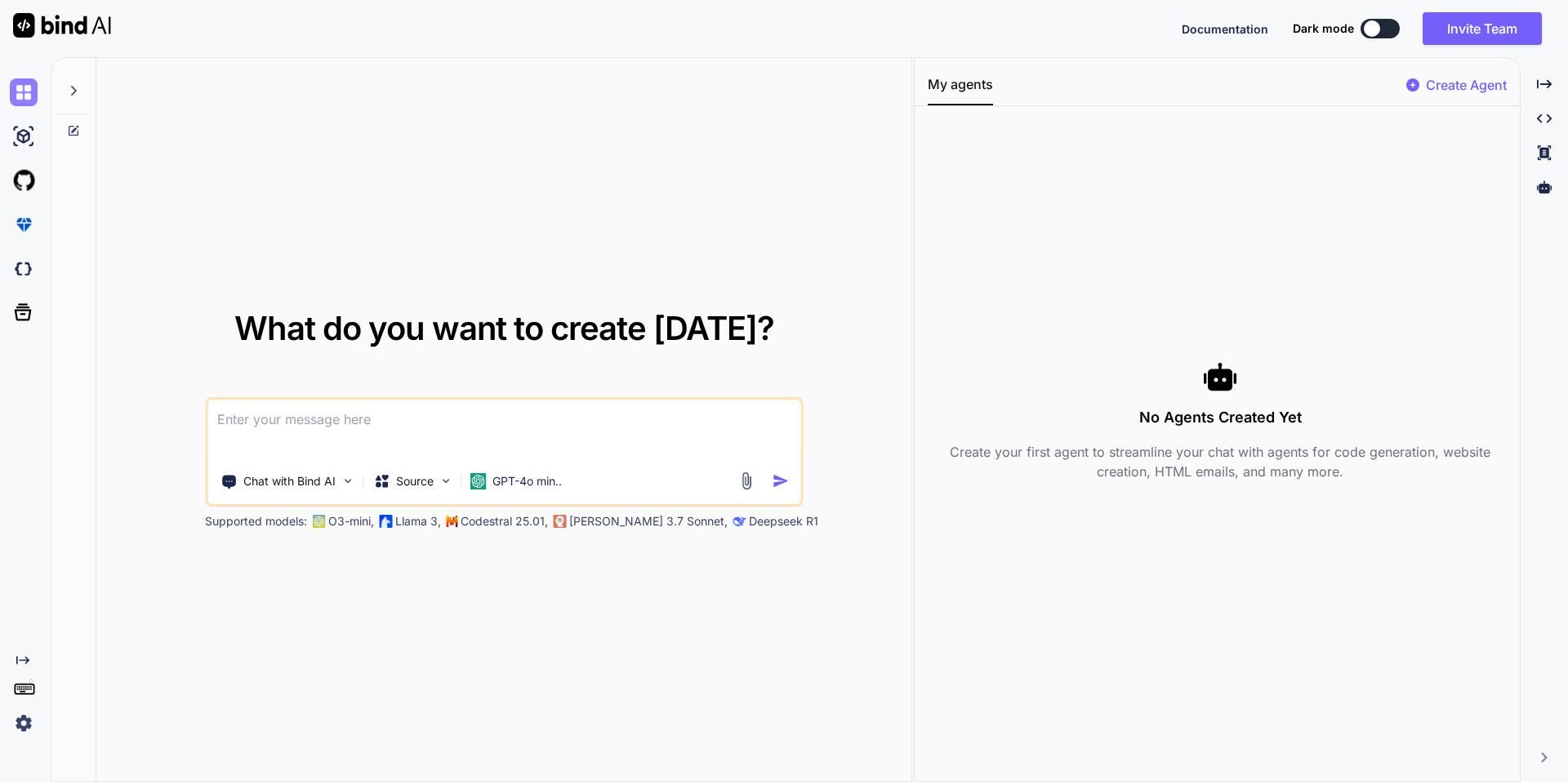
click at [24, 96] on img at bounding box center [24, 93] width 28 height 28
click at [76, 88] on icon at bounding box center [73, 90] width 13 height 13
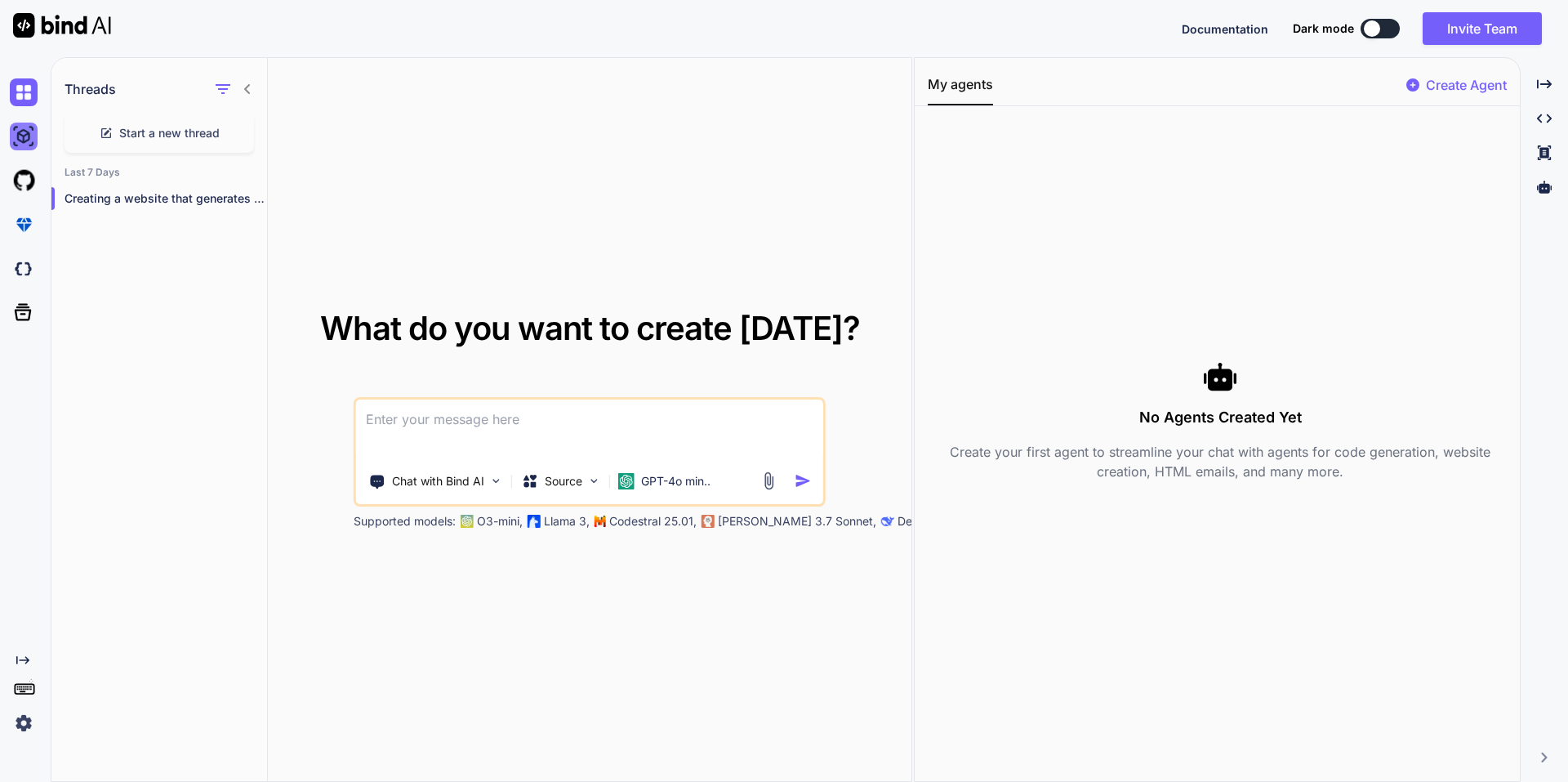
click at [25, 139] on img at bounding box center [24, 137] width 28 height 28
click at [25, 184] on img at bounding box center [24, 181] width 28 height 28
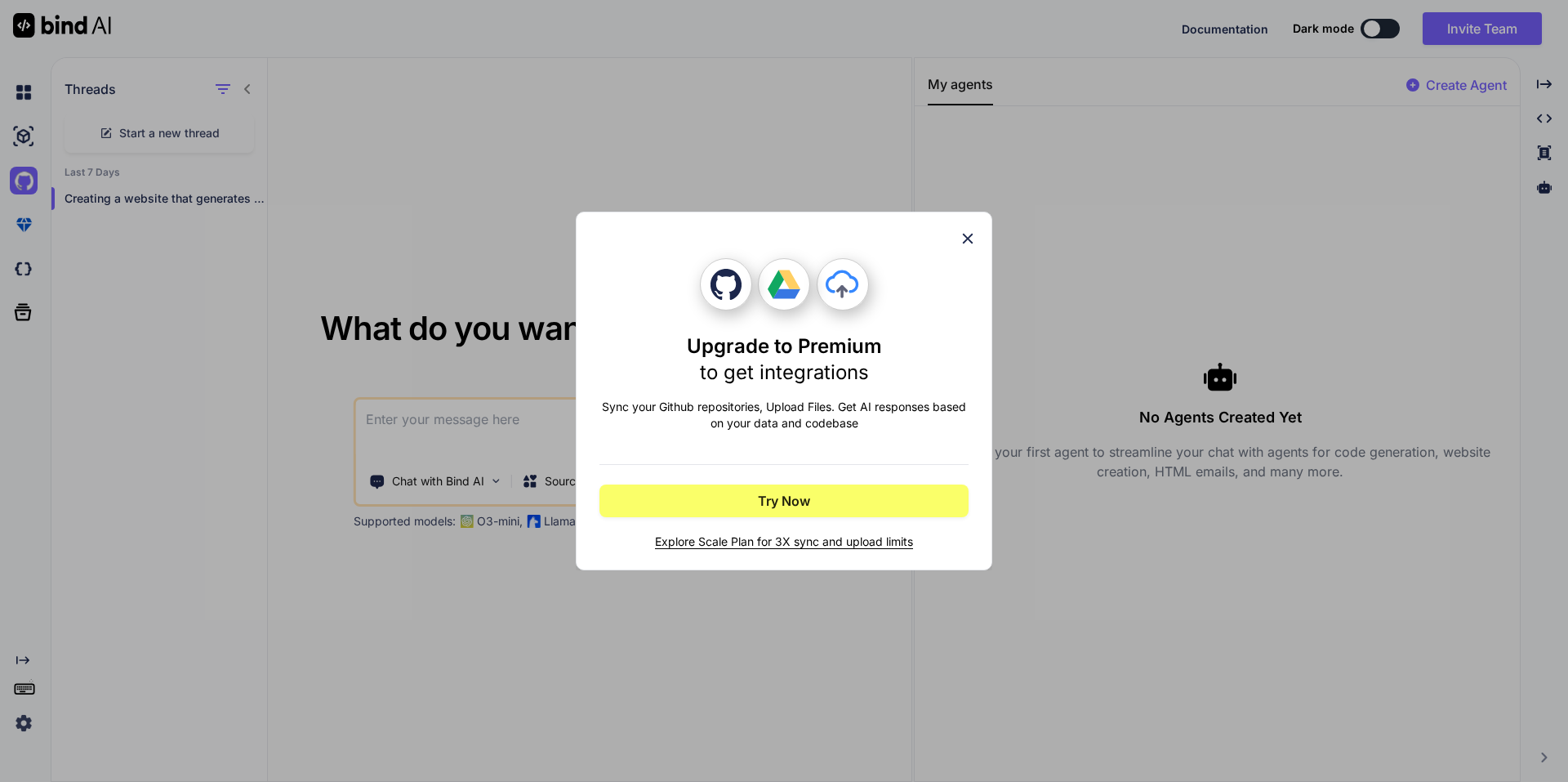
click at [976, 236] on div "Upgrade to Premium to get integrations Sync your Github repositories, Upload Fi…" at bounding box center [784, 391] width 416 height 359
click at [962, 237] on icon at bounding box center [967, 239] width 18 height 18
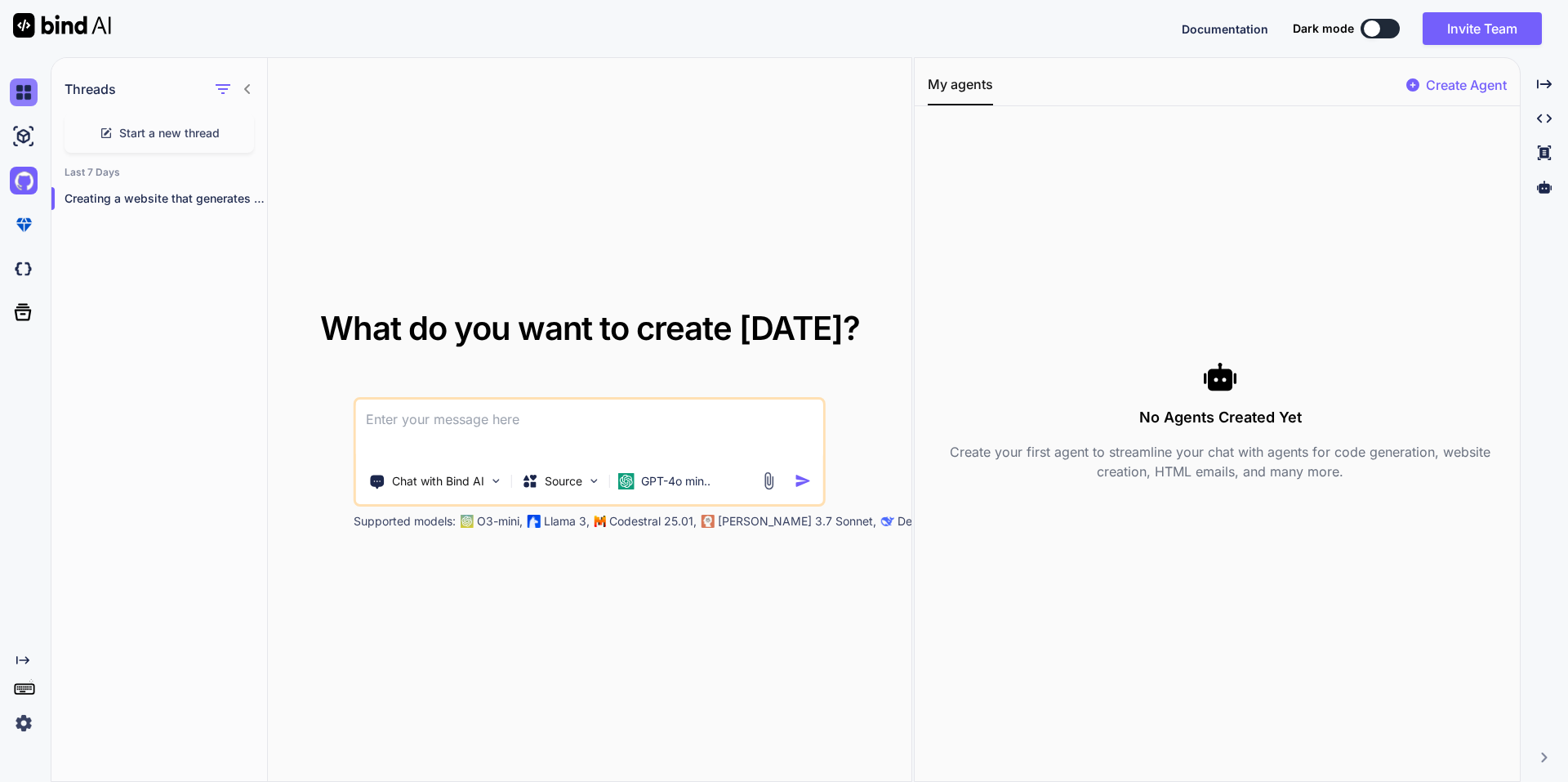
click at [29, 92] on img at bounding box center [24, 93] width 28 height 28
click at [33, 143] on img at bounding box center [24, 137] width 28 height 28
click at [26, 88] on img at bounding box center [24, 93] width 28 height 28
click at [29, 224] on img at bounding box center [24, 225] width 28 height 28
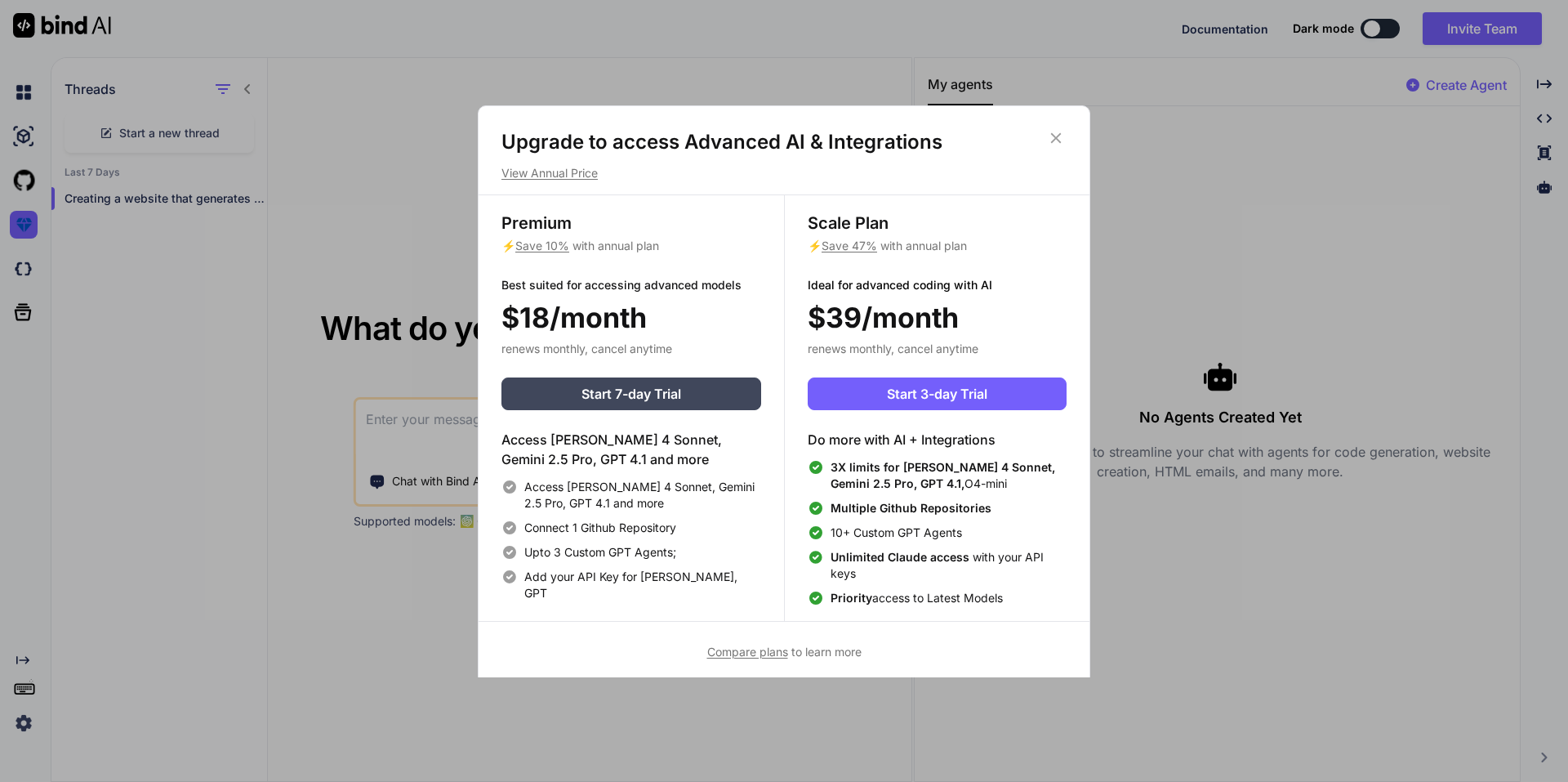
click at [1045, 139] on h1 "Upgrade to access Advanced AI & Integrations" at bounding box center [784, 142] width 565 height 26
click at [1059, 139] on icon at bounding box center [1056, 138] width 18 height 18
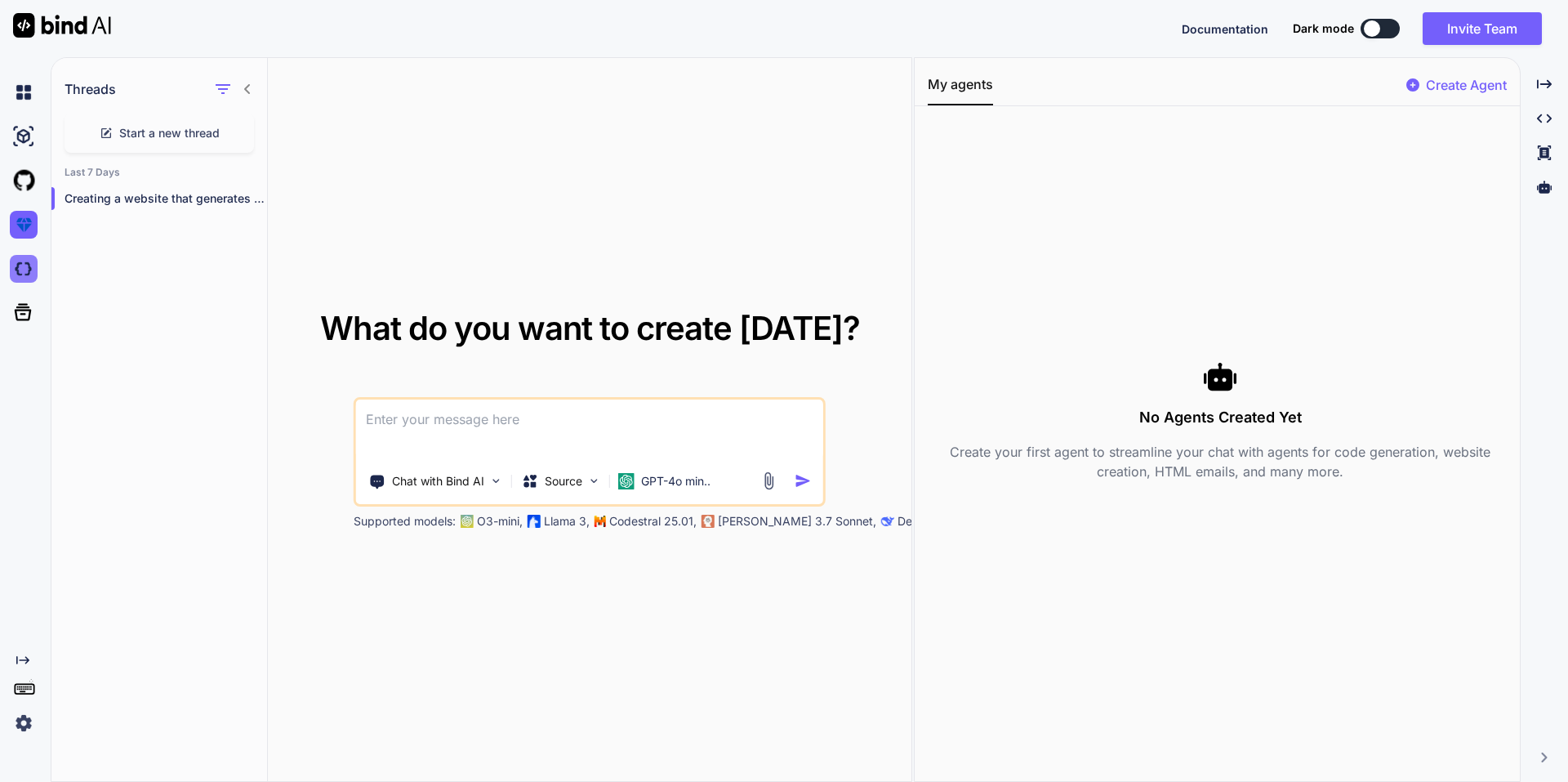
click at [23, 276] on img at bounding box center [24, 269] width 28 height 28
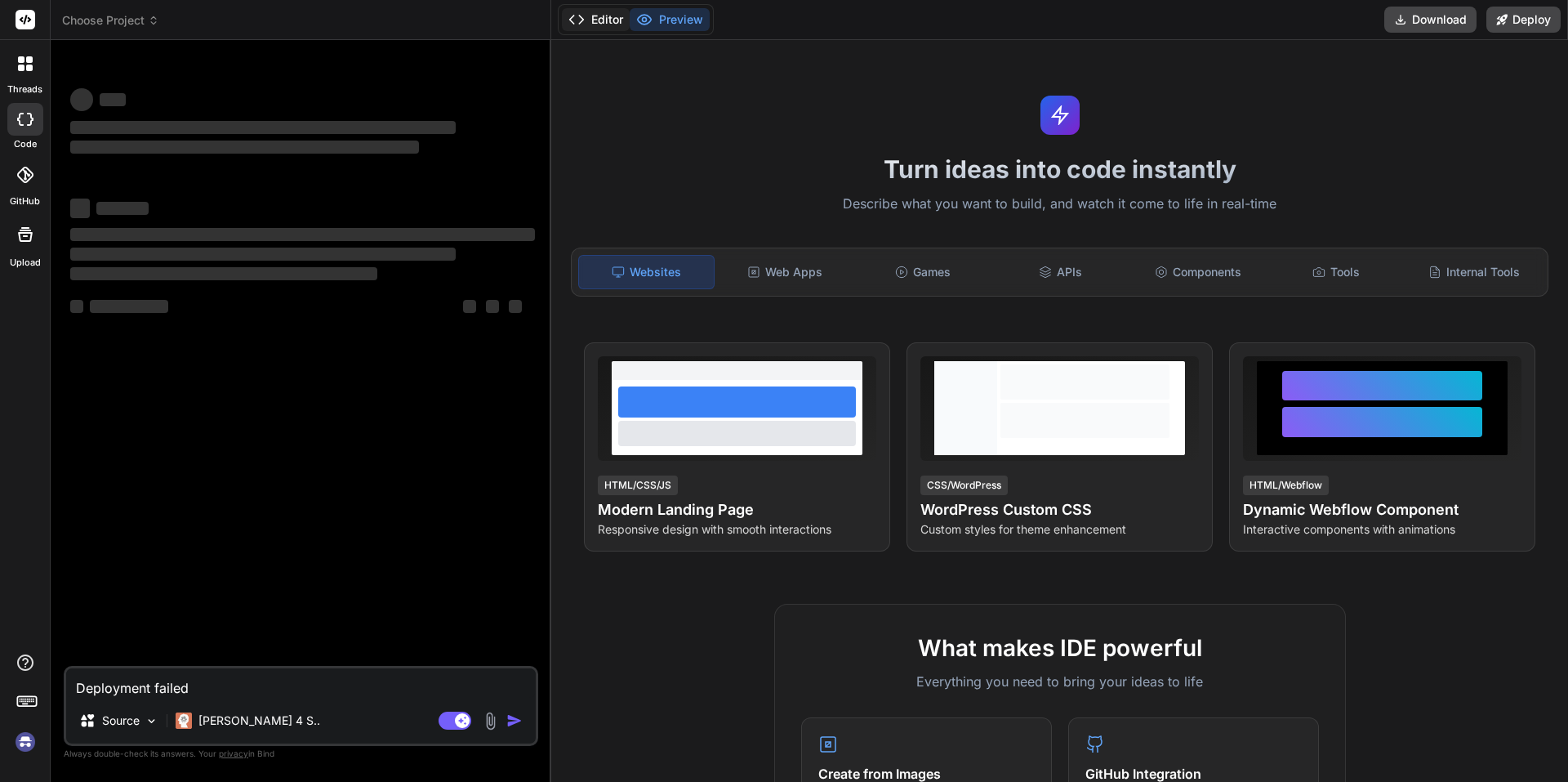
click at [591, 16] on button "Editor" at bounding box center [596, 19] width 68 height 23
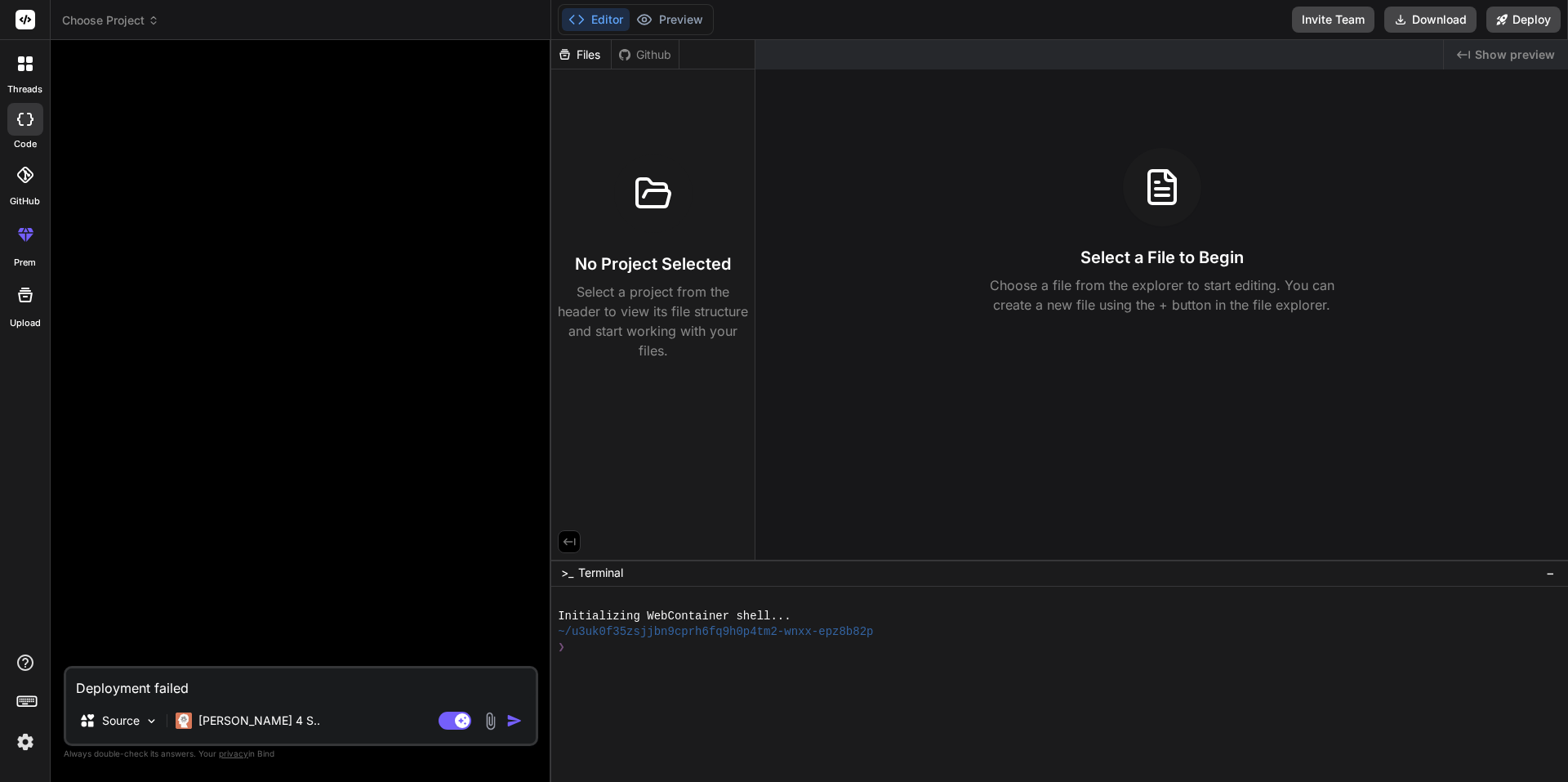
click at [641, 52] on div "Github" at bounding box center [645, 55] width 67 height 16
click at [568, 53] on icon at bounding box center [564, 54] width 10 height 11
click at [659, 24] on button "Preview" at bounding box center [670, 19] width 80 height 23
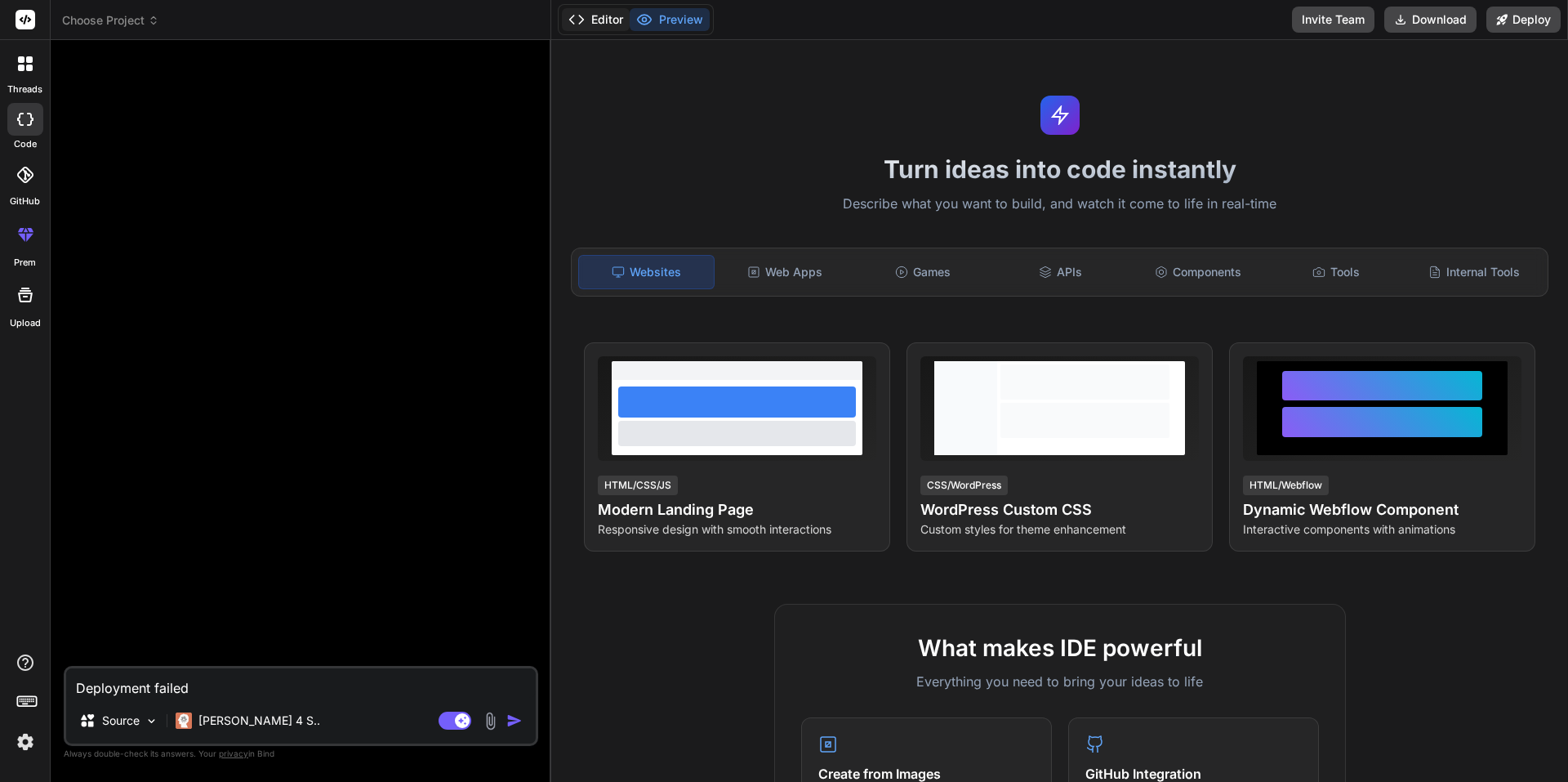
click at [626, 19] on button "Editor" at bounding box center [596, 19] width 68 height 23
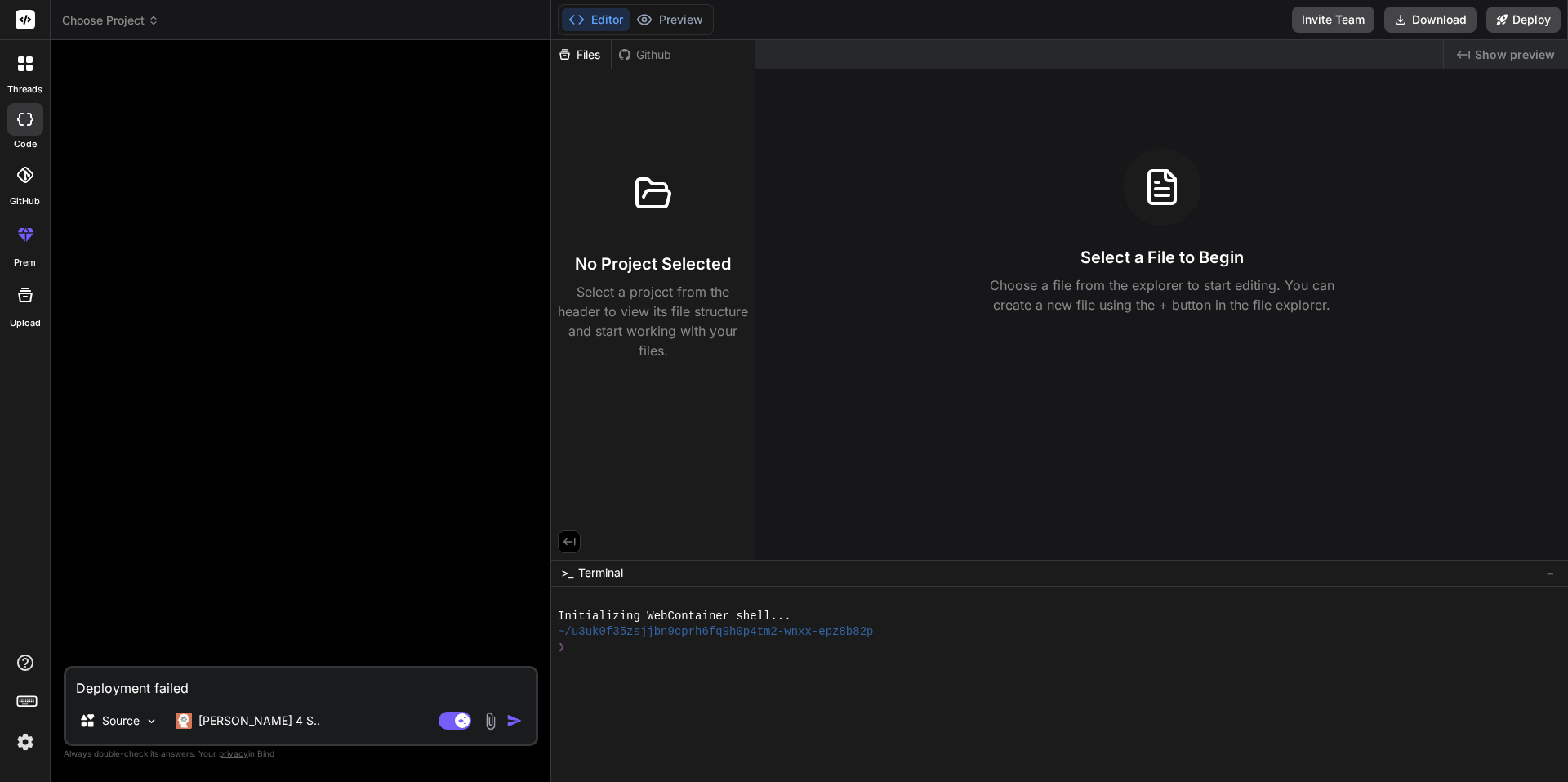
click at [35, 75] on div at bounding box center [25, 64] width 34 height 34
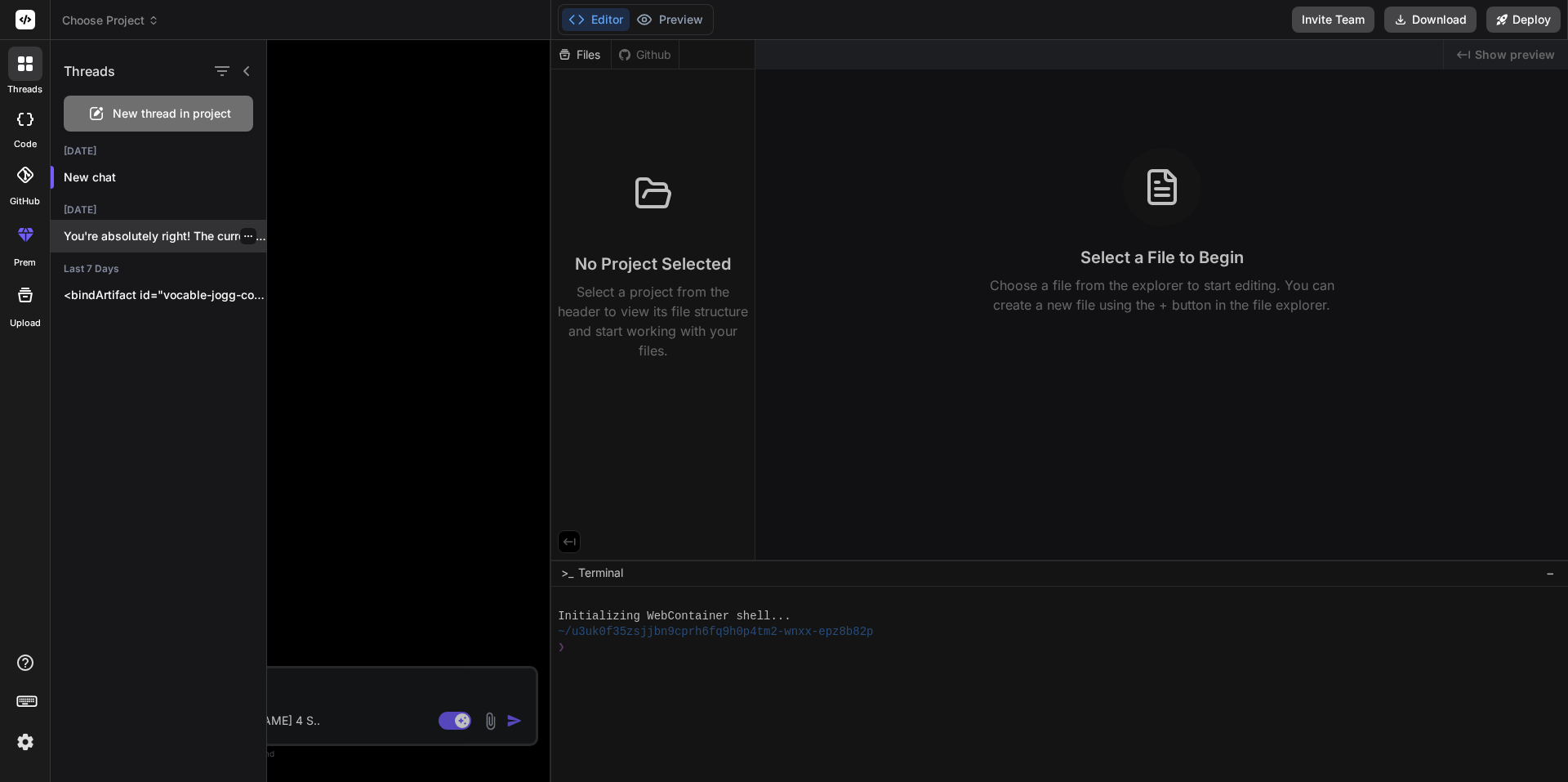
click at [99, 239] on p "You're absolutely right! The current website is..." at bounding box center [165, 236] width 203 height 16
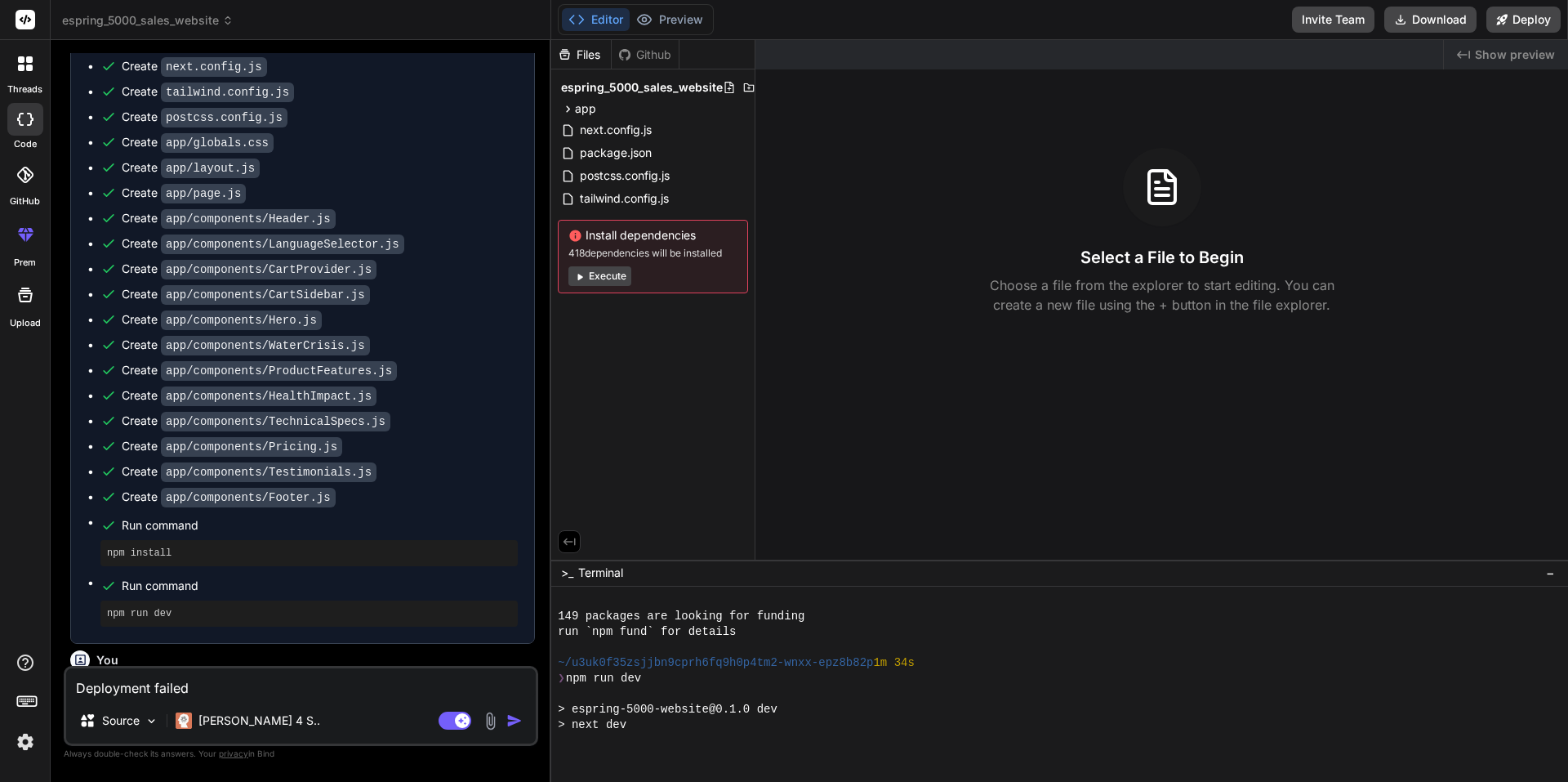
scroll to position [264, 0]
type textarea "x"
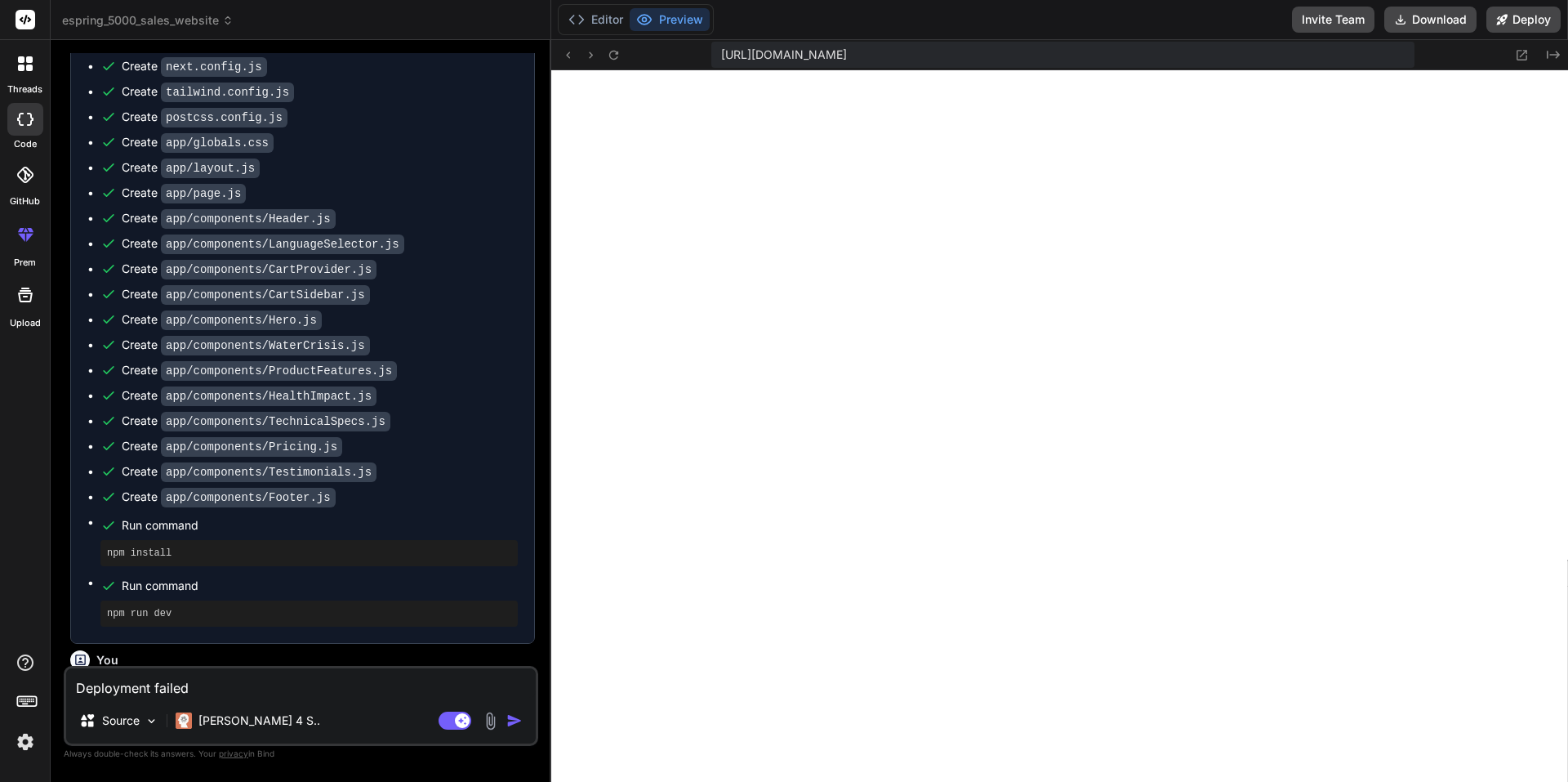
scroll to position [823, 0]
